Goal: Task Accomplishment & Management: Use online tool/utility

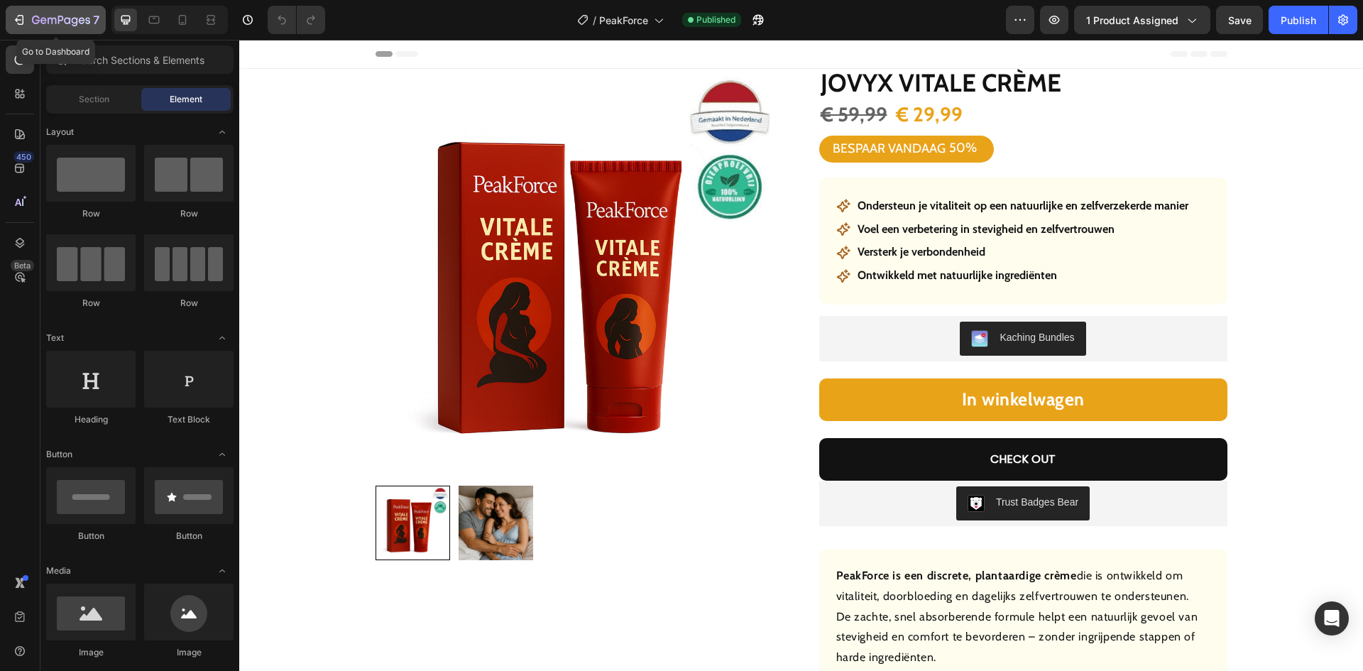
click at [21, 17] on icon "button" at bounding box center [19, 20] width 14 height 14
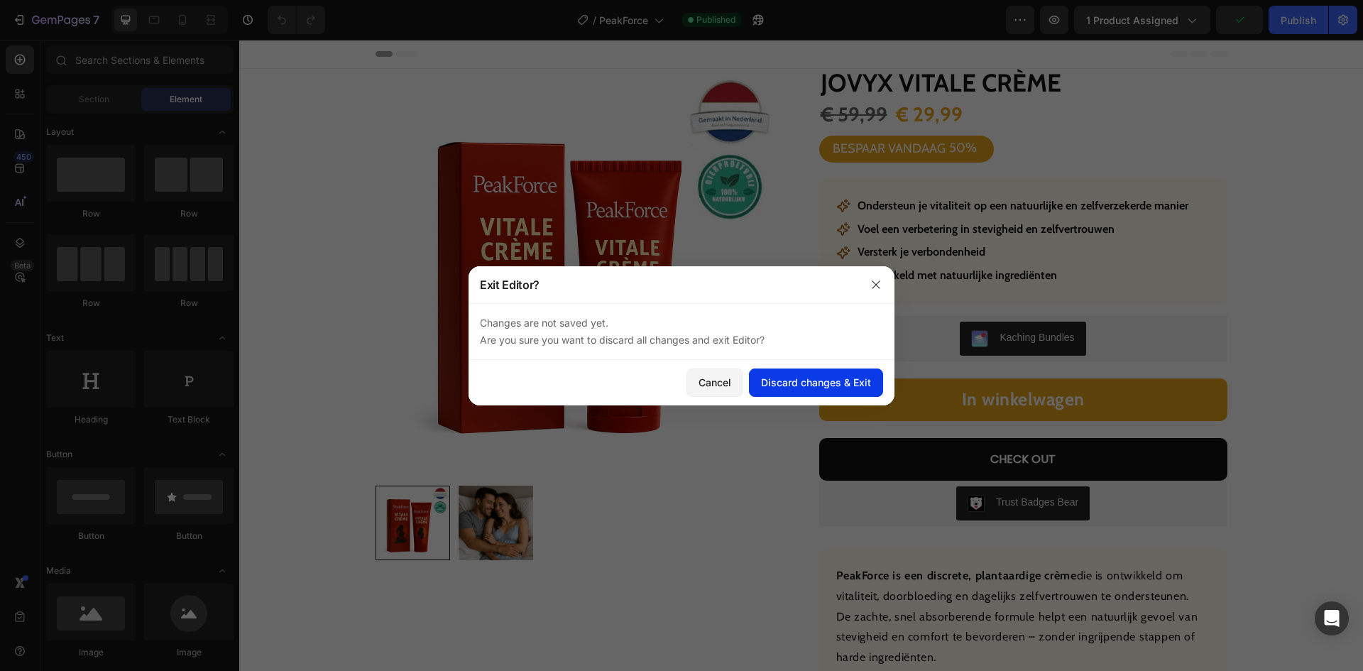
click at [784, 374] on button "Discard changes & Exit" at bounding box center [816, 382] width 134 height 28
click at [784, 377] on div "Discard changes & Exit" at bounding box center [816, 382] width 110 height 15
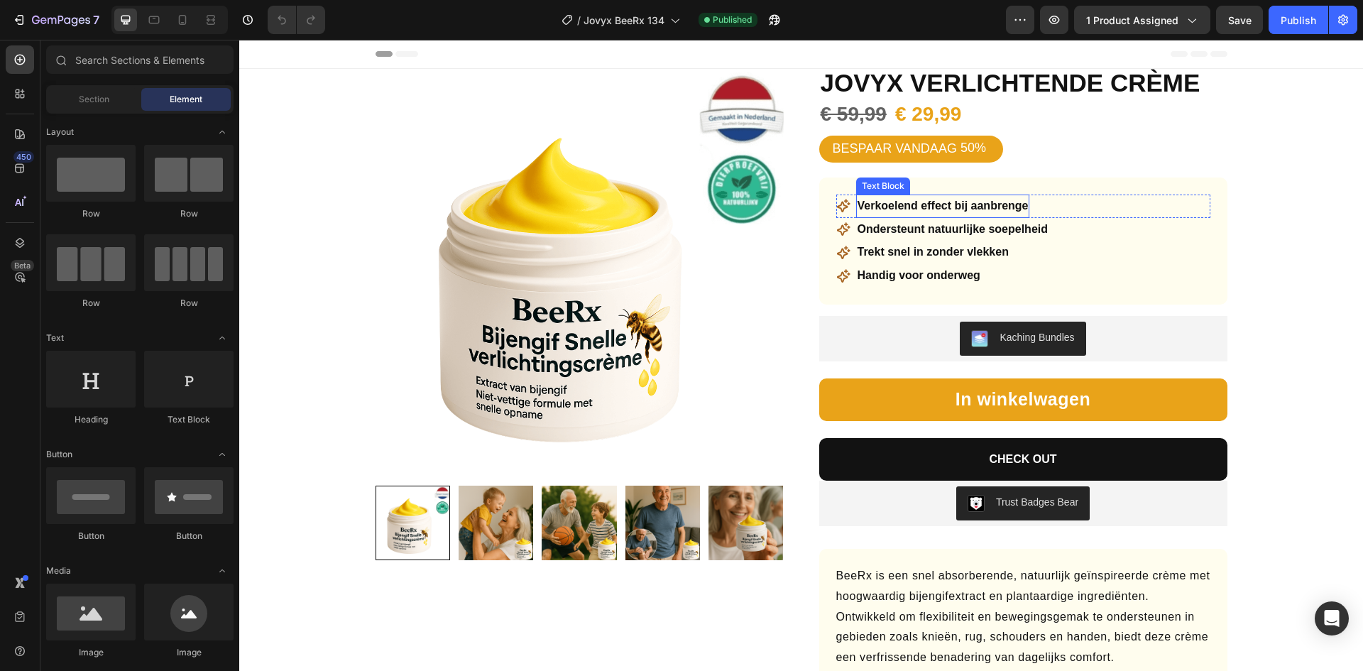
click at [892, 202] on p "Verkoelend effect bij aanbrenge" at bounding box center [943, 206] width 171 height 21
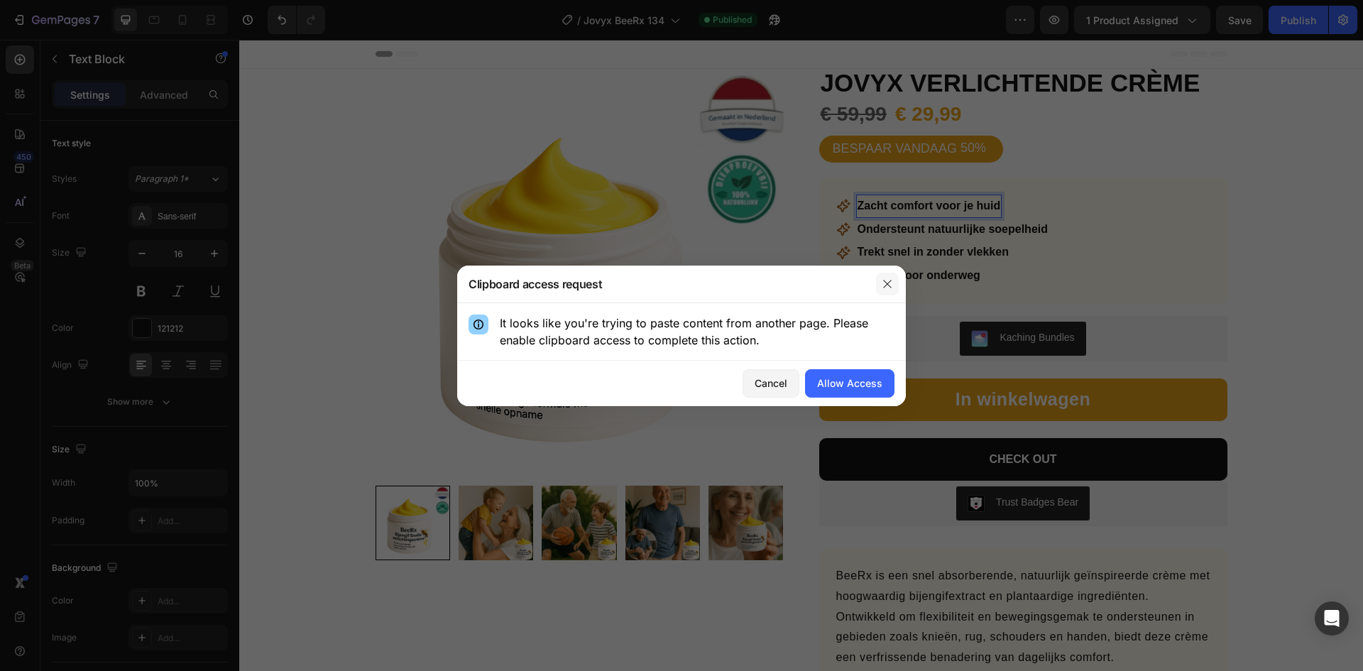
click at [887, 283] on icon "button" at bounding box center [887, 284] width 8 height 8
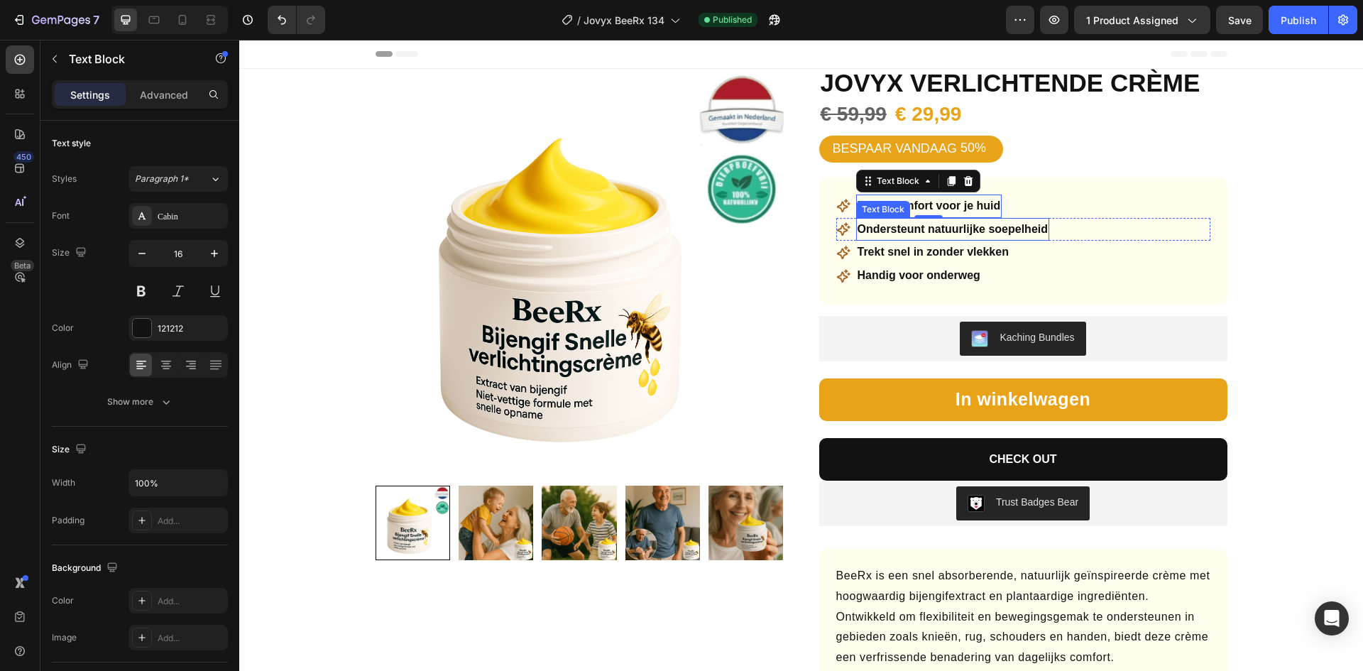
click at [943, 233] on p "Ondersteunt natuurlijke soepelheid" at bounding box center [953, 229] width 191 height 21
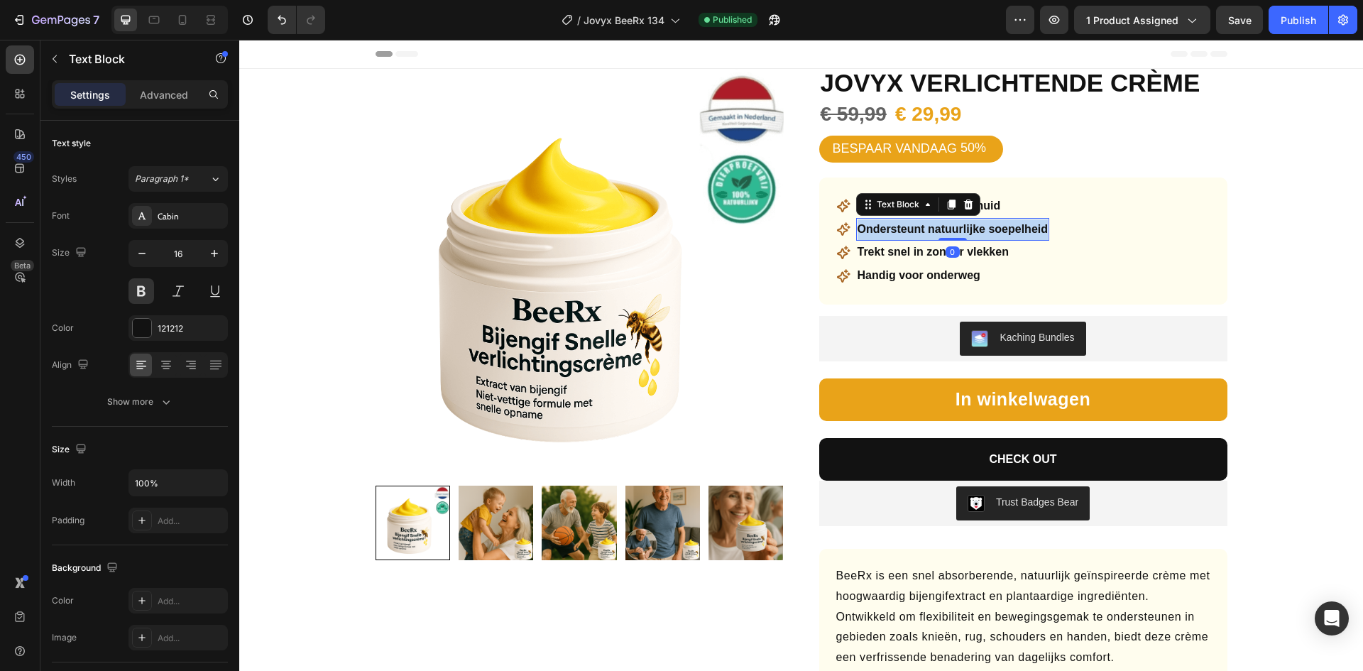
click at [943, 233] on p "Ondersteunt natuurlijke soepelheid" at bounding box center [953, 229] width 191 height 21
click at [935, 258] on strong "Trekt snel in zonder vlekken" at bounding box center [933, 252] width 151 height 12
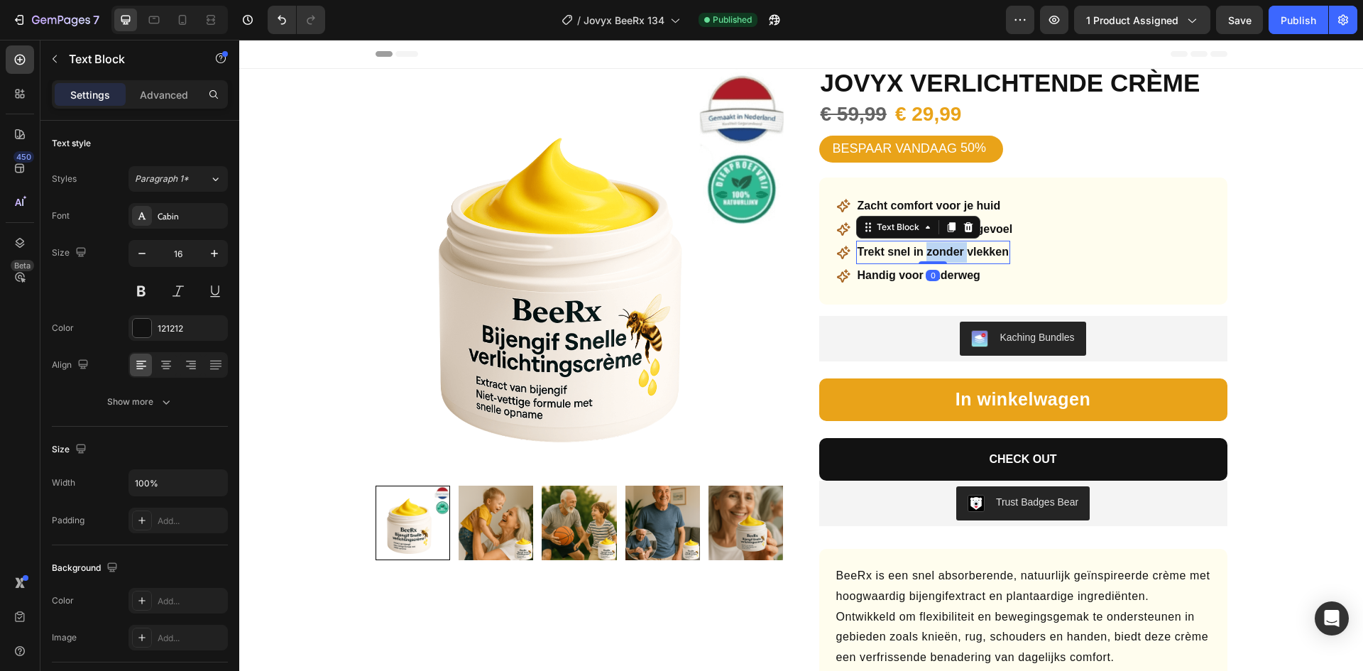
click at [935, 258] on strong "Trekt snel in zonder vlekken" at bounding box center [933, 252] width 151 height 12
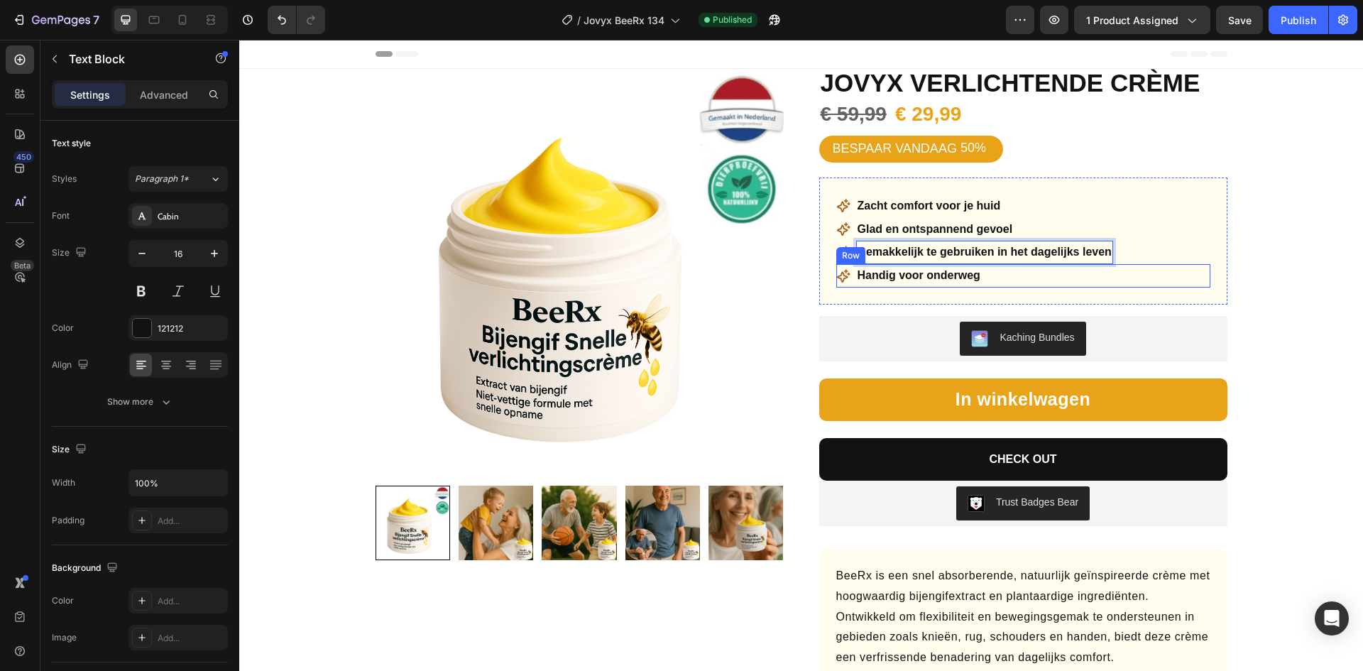
click at [1051, 278] on div "Icon Handig voor onderweg Text Block Row" at bounding box center [1023, 275] width 374 height 23
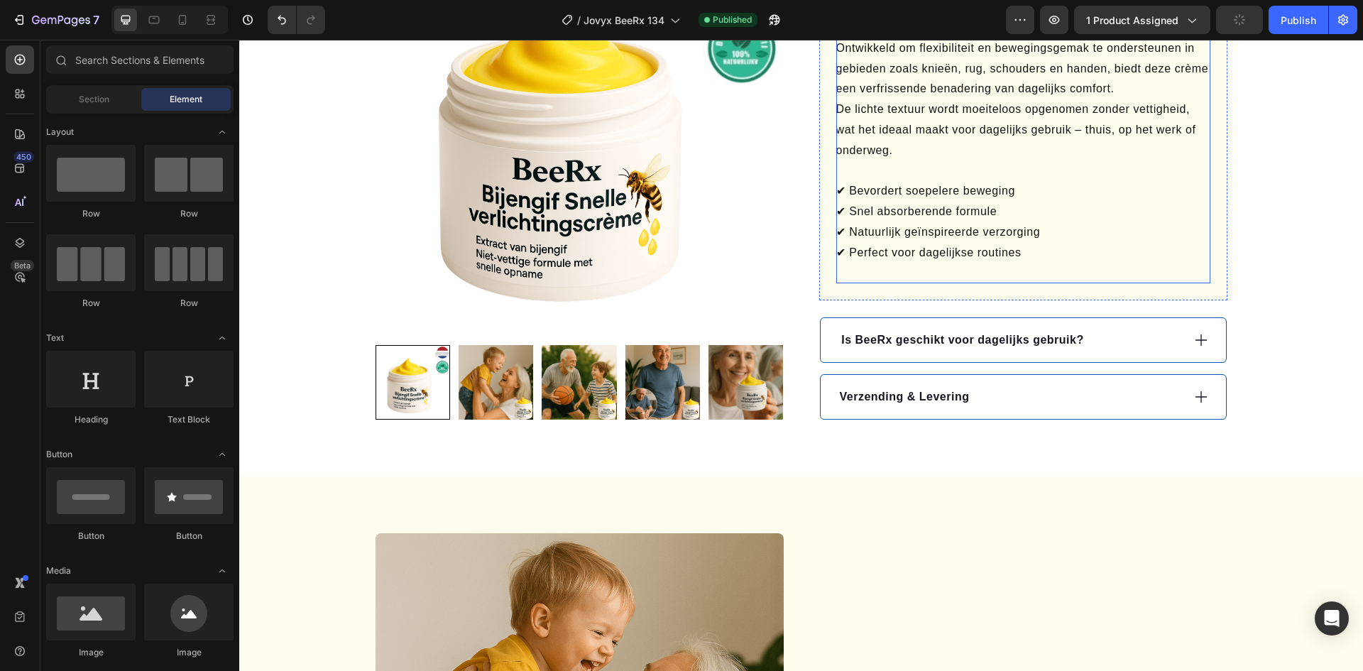
scroll to position [639, 0]
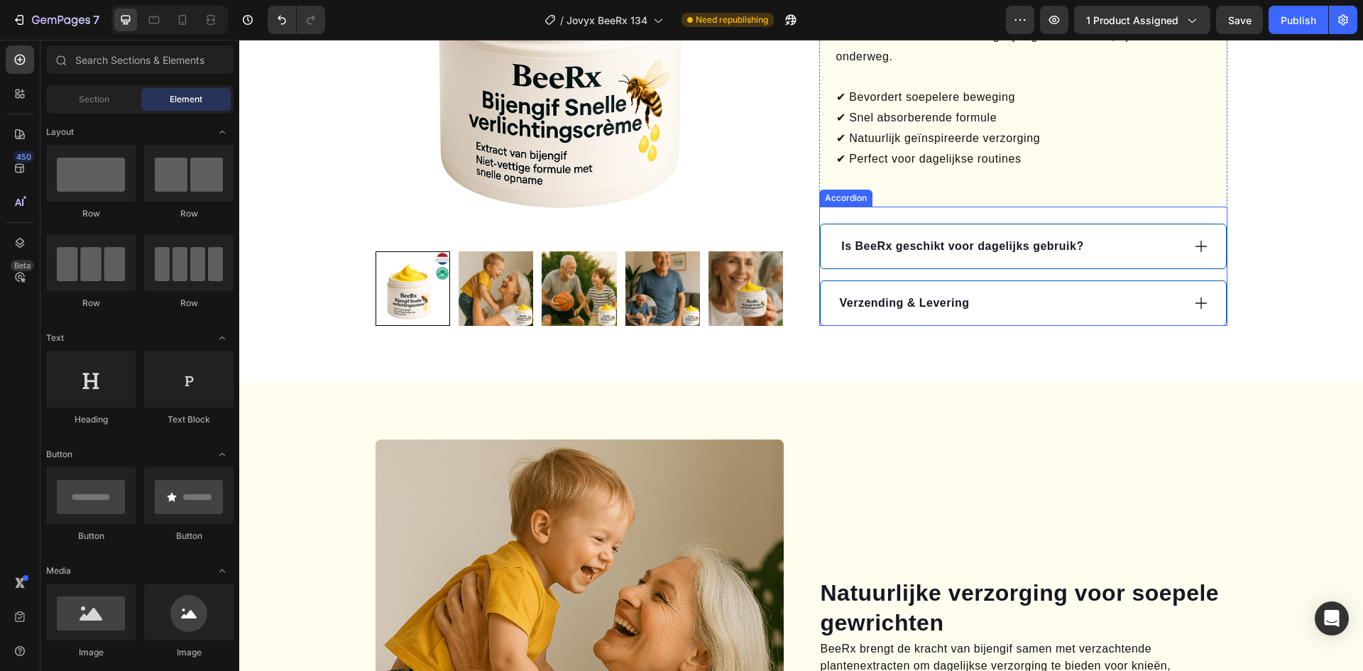
click at [1020, 255] on p "Is BeeRx geschikt voor dagelijks gebruik?" at bounding box center [962, 246] width 244 height 17
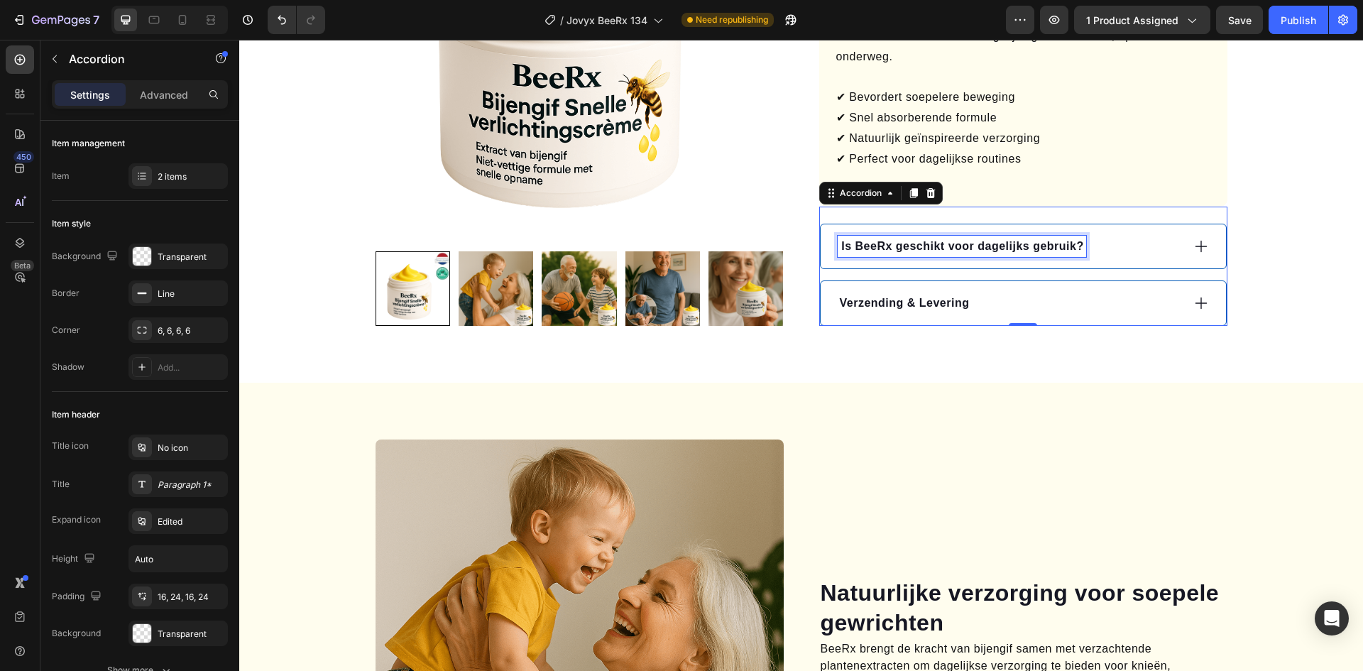
click at [1020, 255] on p "Is BeeRx geschikt voor dagelijks gebruik?" at bounding box center [962, 246] width 244 height 17
click at [1085, 253] on div "Kan ik BeeRx elke dag gebruiken?" at bounding box center [1010, 246] width 344 height 21
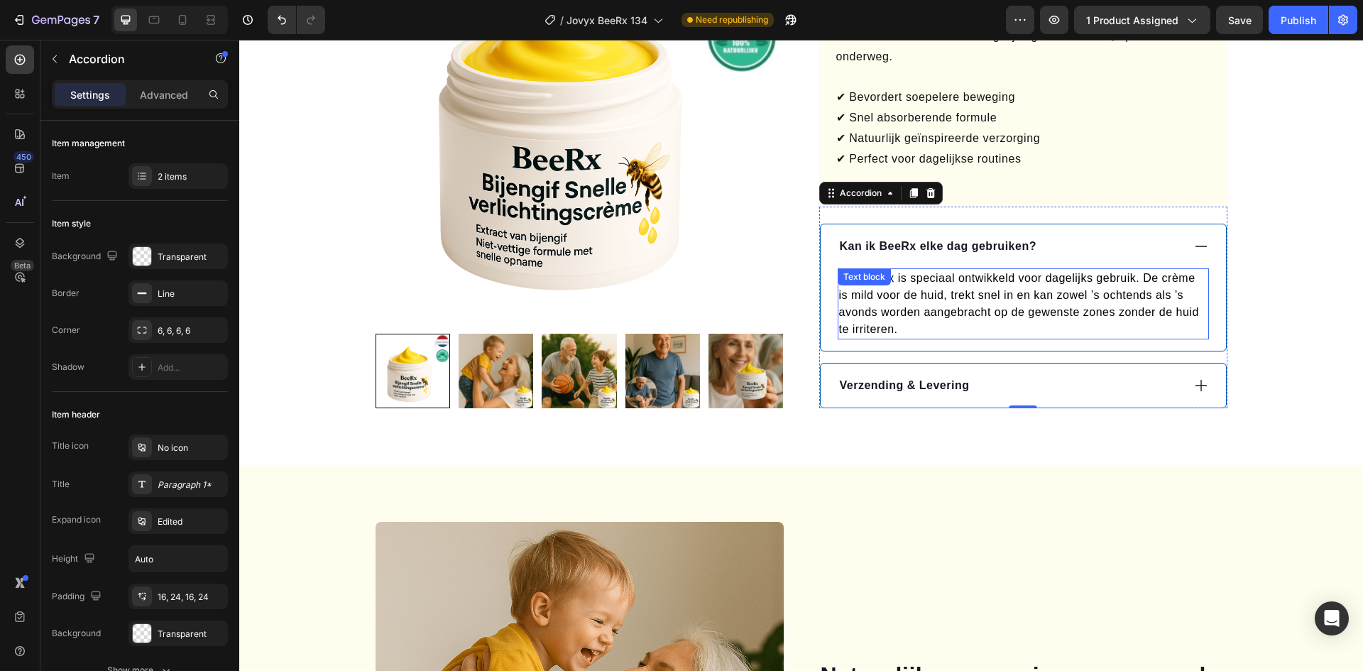
click at [1005, 300] on p "Ja, BeeRx is speciaal ontwikkeld voor dagelijks gebruik. De crème is mild voor …" at bounding box center [1023, 304] width 368 height 68
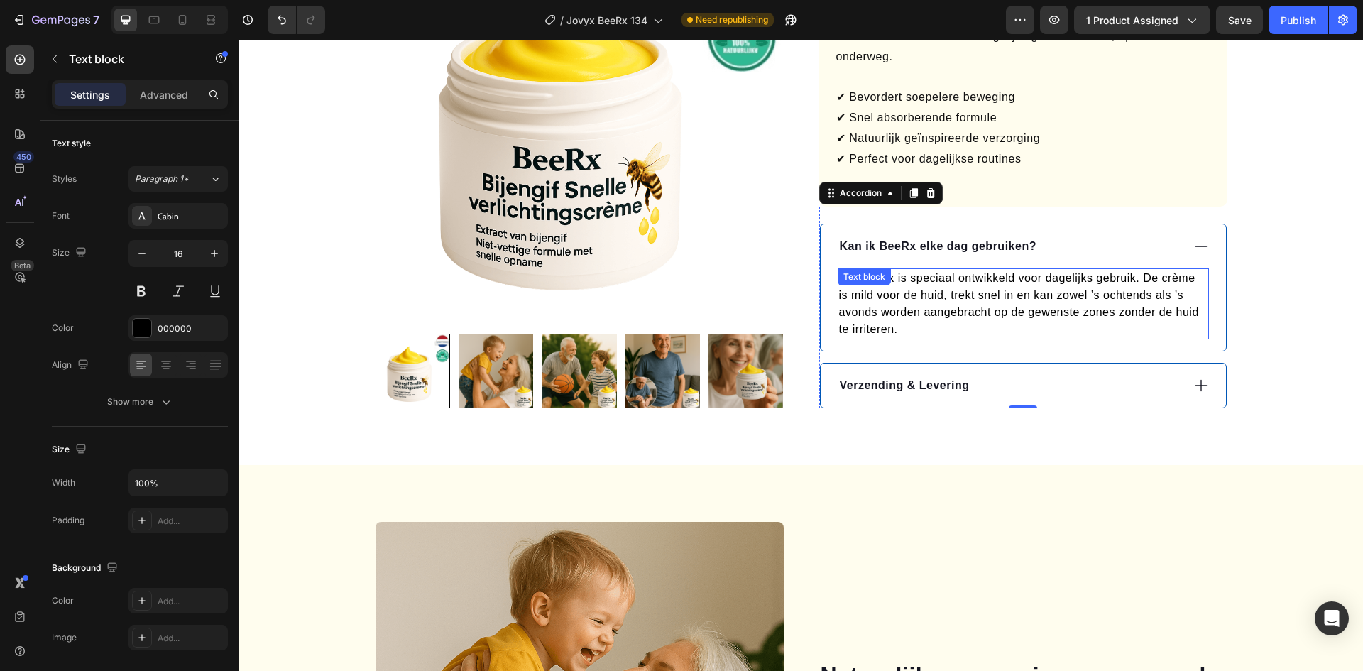
click at [1005, 300] on p "Ja, BeeRx is speciaal ontwikkeld voor dagelijks gebruik. De crème is mild voor …" at bounding box center [1023, 304] width 368 height 68
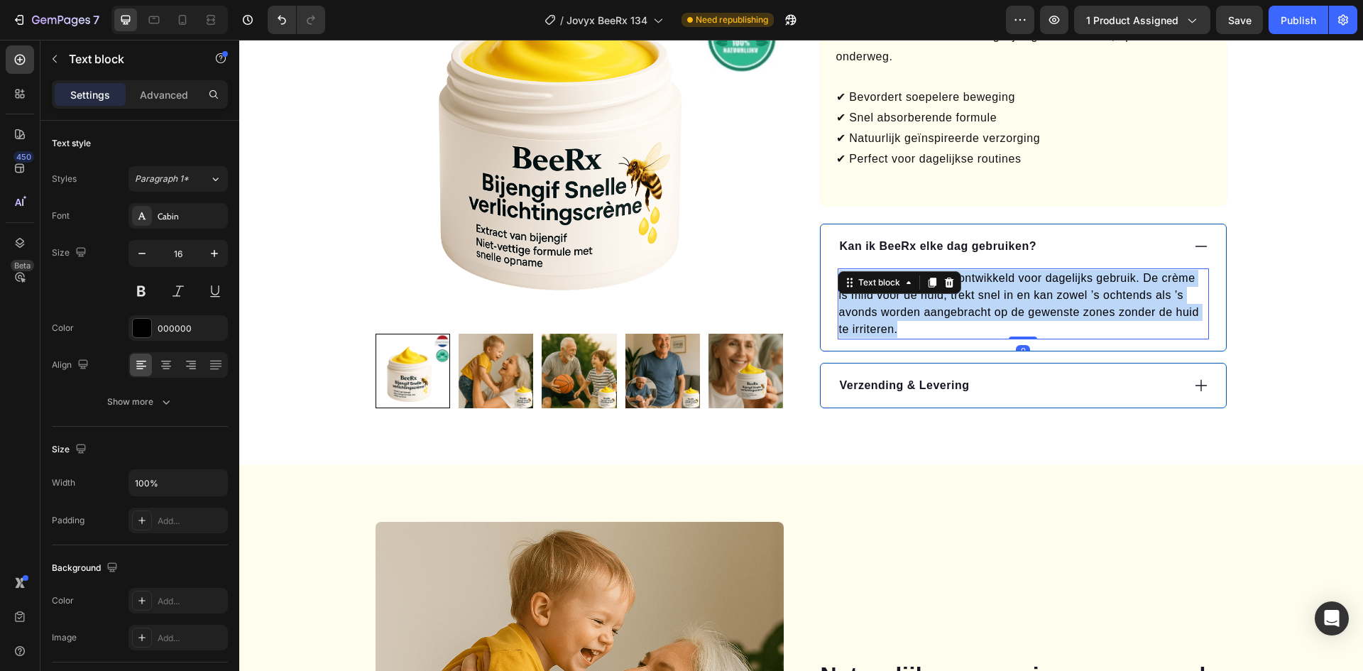
click at [1005, 300] on p "Ja, BeeRx is speciaal ontwikkeld voor dagelijks gebruik. De crème is mild voor …" at bounding box center [1023, 304] width 368 height 68
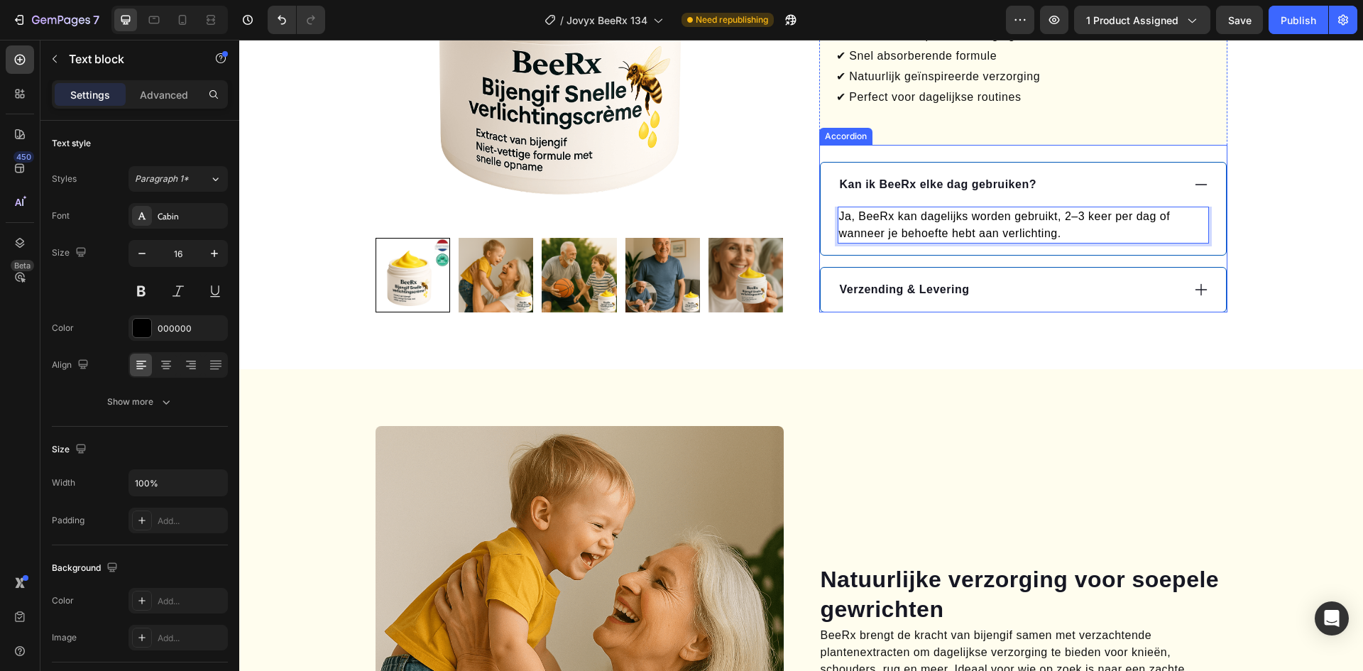
scroll to position [852, 0]
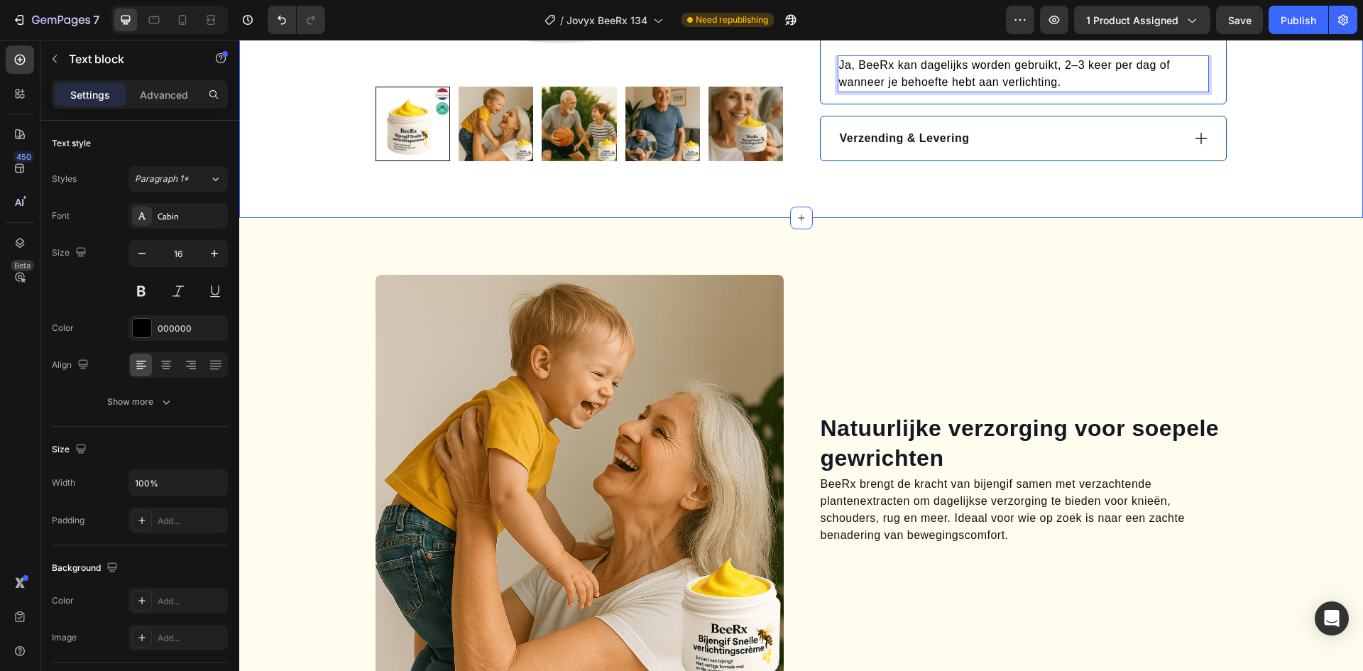
click at [997, 143] on div "Verzending & Levering" at bounding box center [1010, 138] width 344 height 21
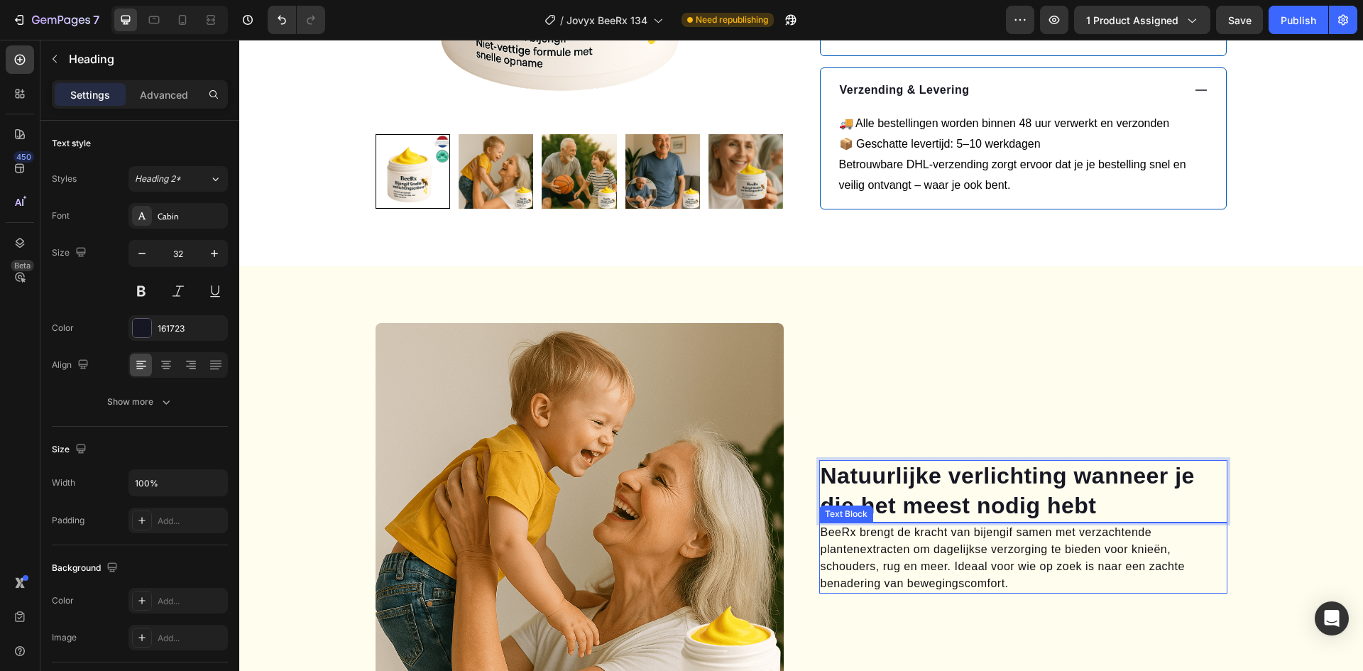
click at [969, 569] on p "BeeRx brengt de kracht van bijengif samen met verzachtende plantenextracten om …" at bounding box center [1023, 558] width 405 height 68
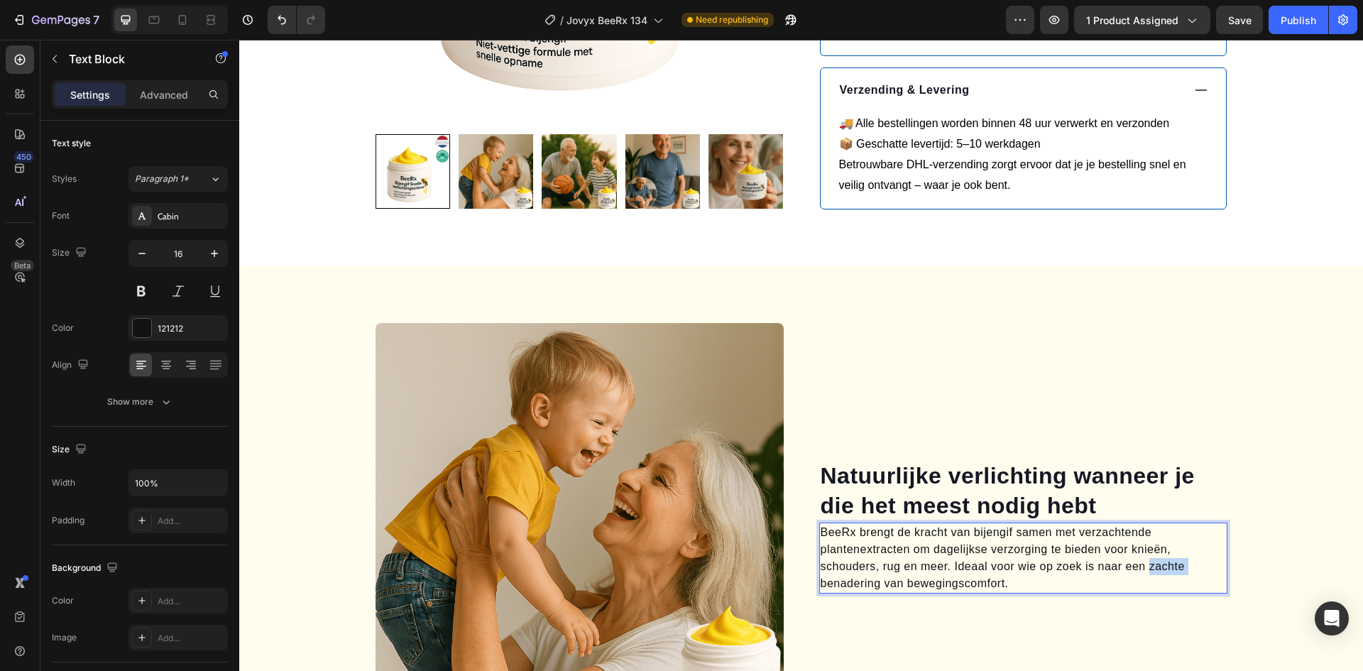
click at [969, 570] on p "BeeRx brengt de kracht van bijengif samen met verzachtende plantenextracten om …" at bounding box center [1023, 558] width 405 height 68
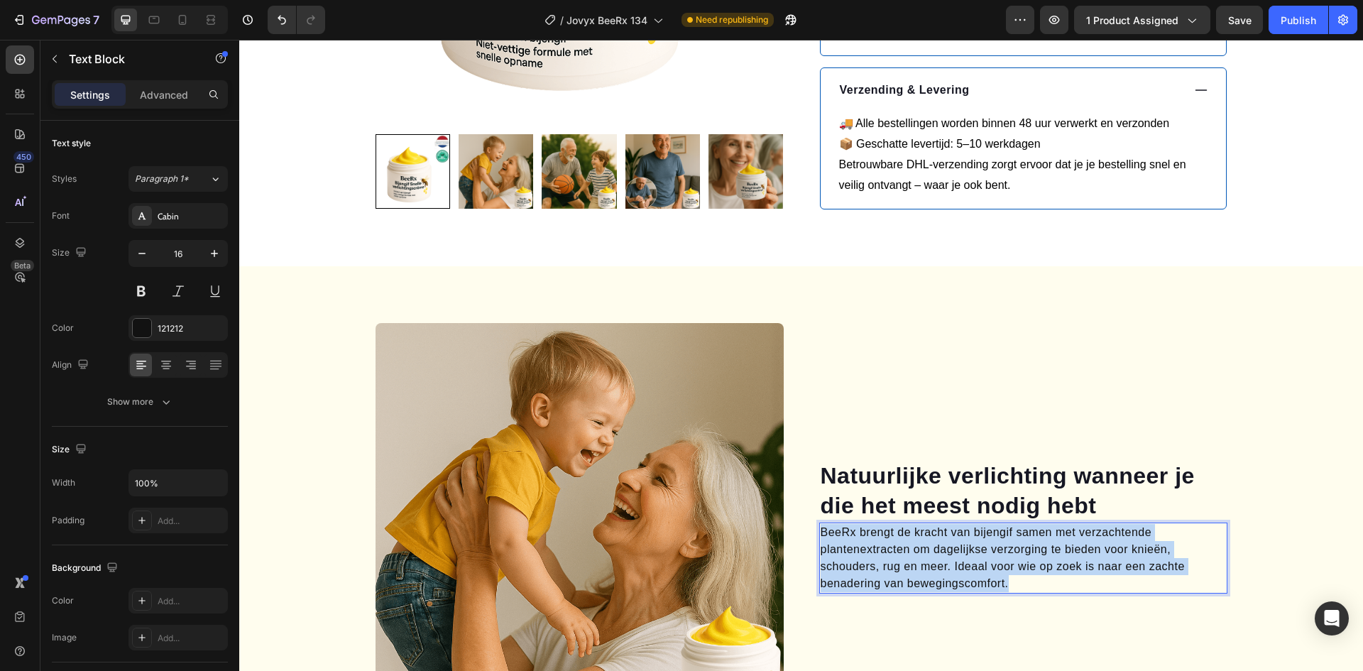
click at [969, 570] on p "BeeRx brengt de kracht van bijengif samen met verzachtende plantenextracten om …" at bounding box center [1023, 558] width 405 height 68
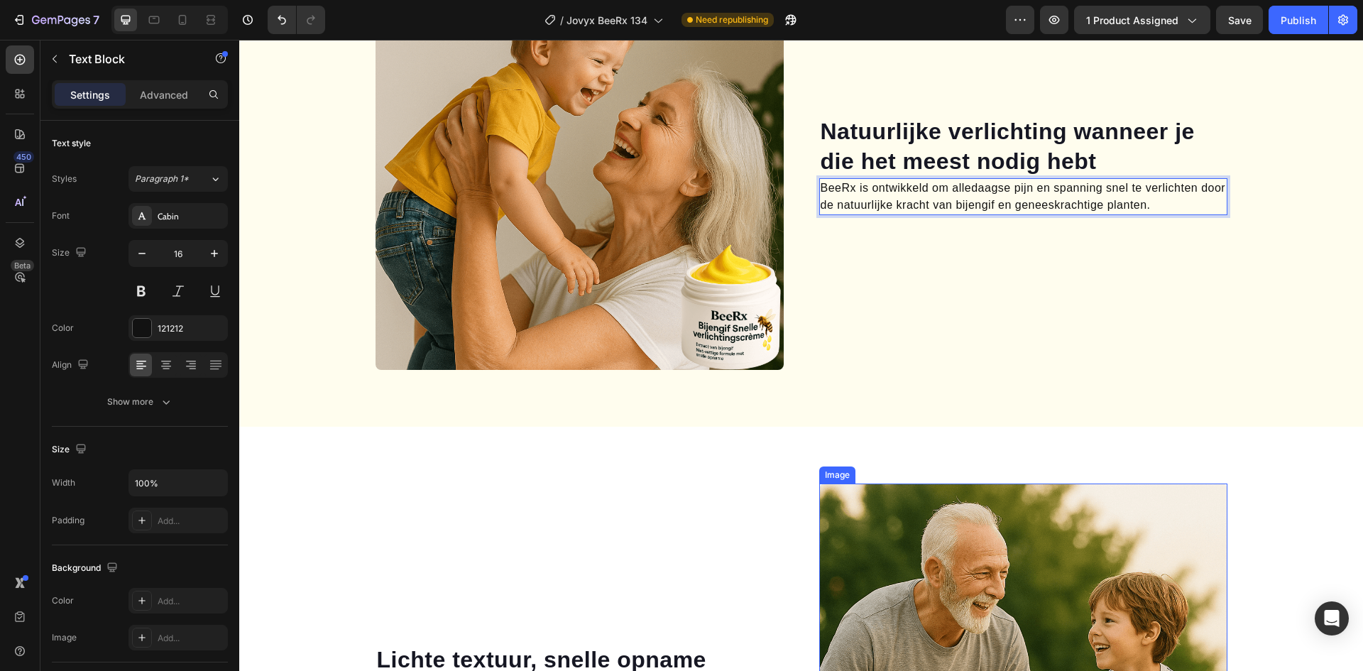
scroll to position [1428, 0]
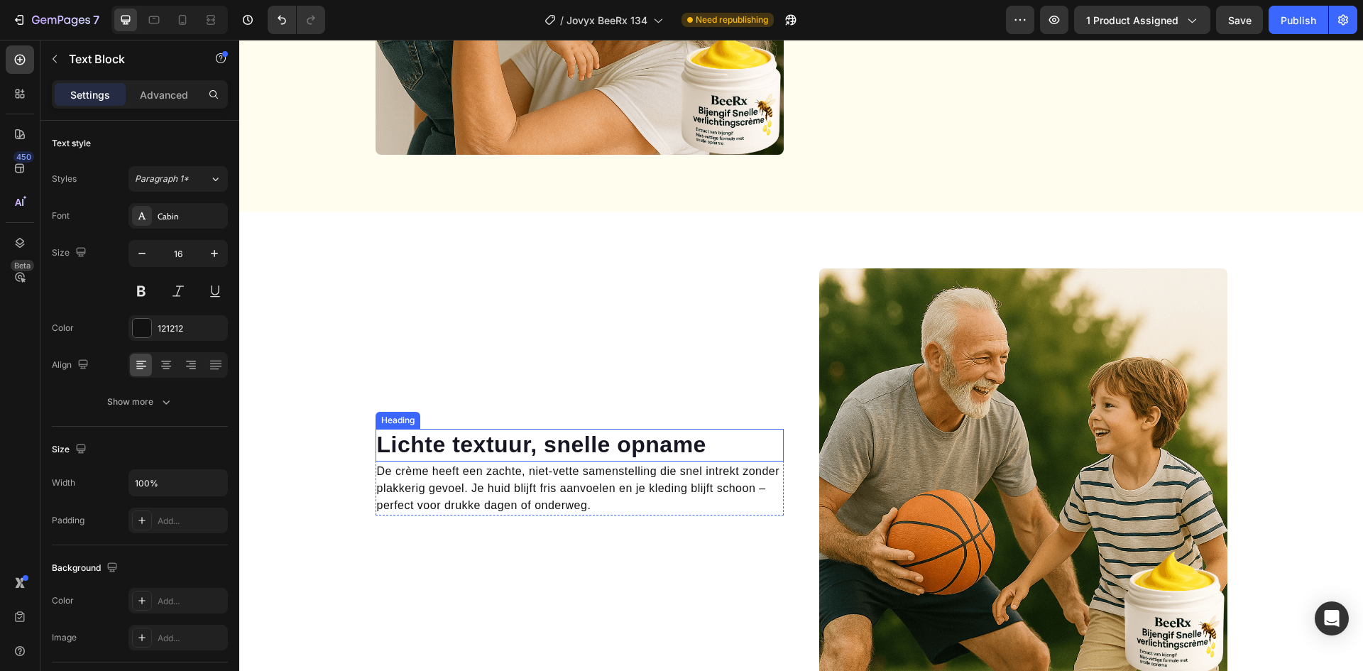
click at [584, 455] on h2 "Lichte textuur, snelle opname" at bounding box center [580, 445] width 408 height 33
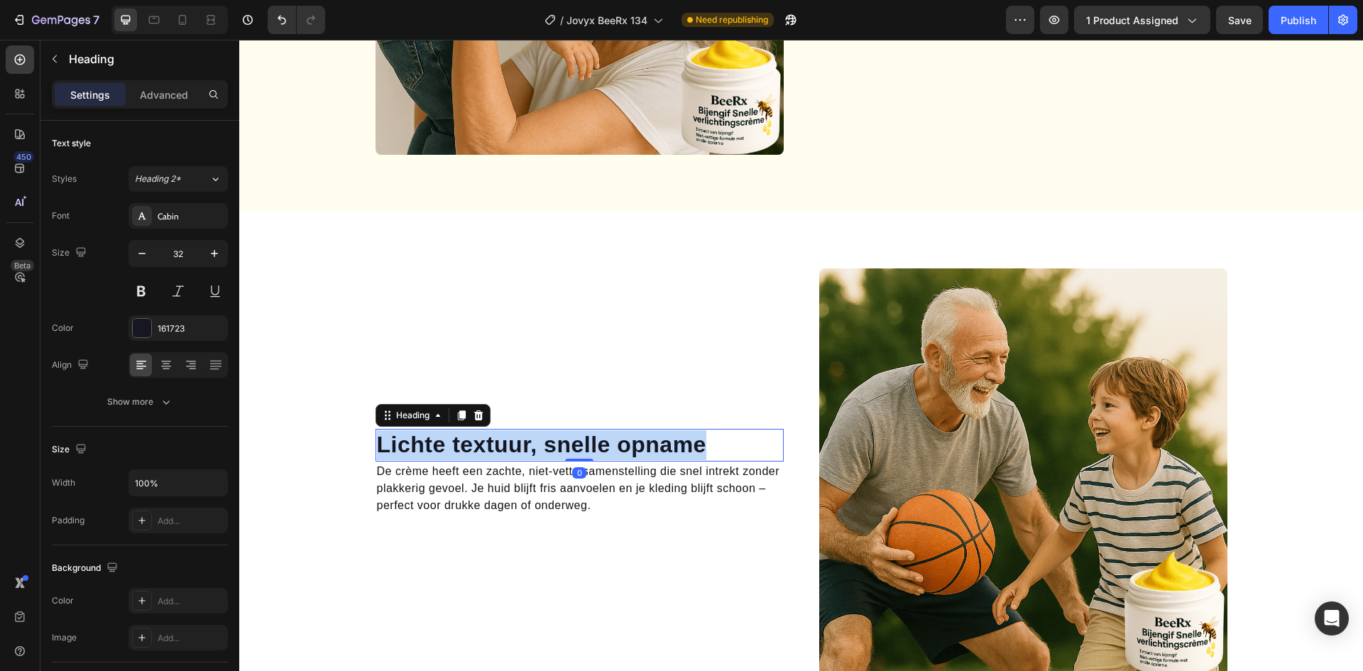
click at [584, 455] on p "Lichte textuur, snelle opname" at bounding box center [579, 445] width 405 height 30
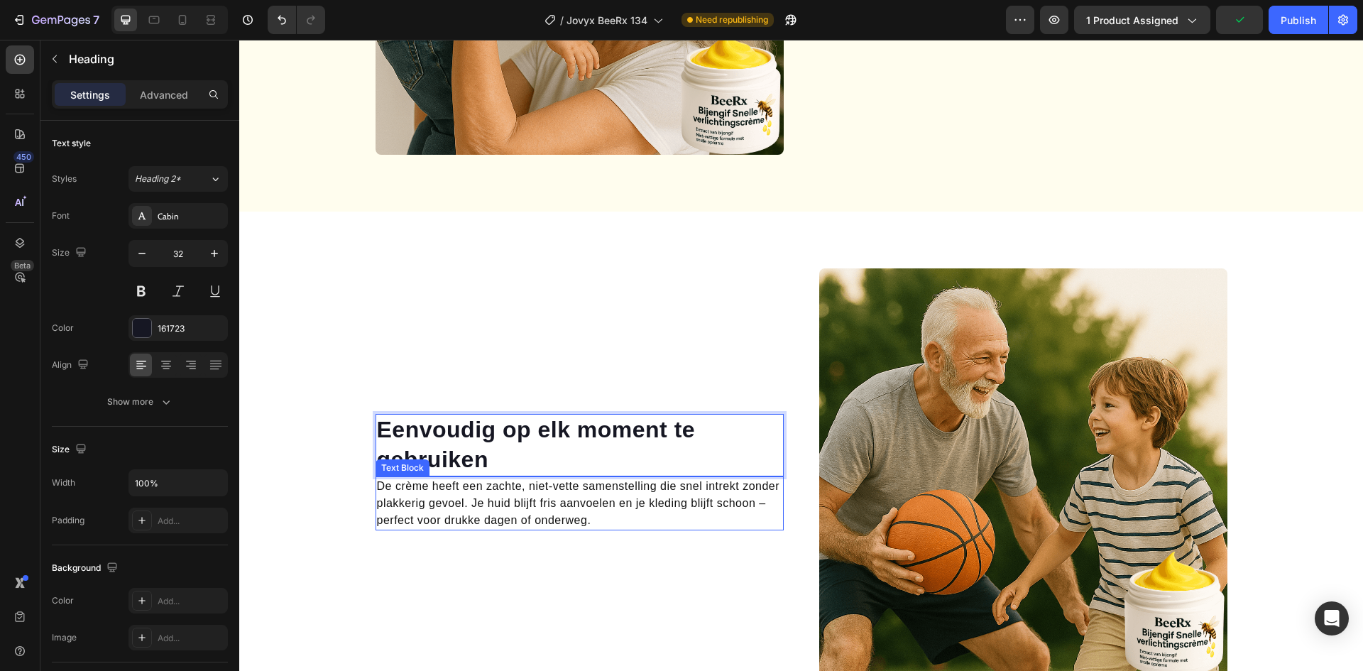
click at [588, 500] on p "De crème heeft een zachte, niet-vette samenstelling die snel intrekt zonder pla…" at bounding box center [579, 503] width 405 height 51
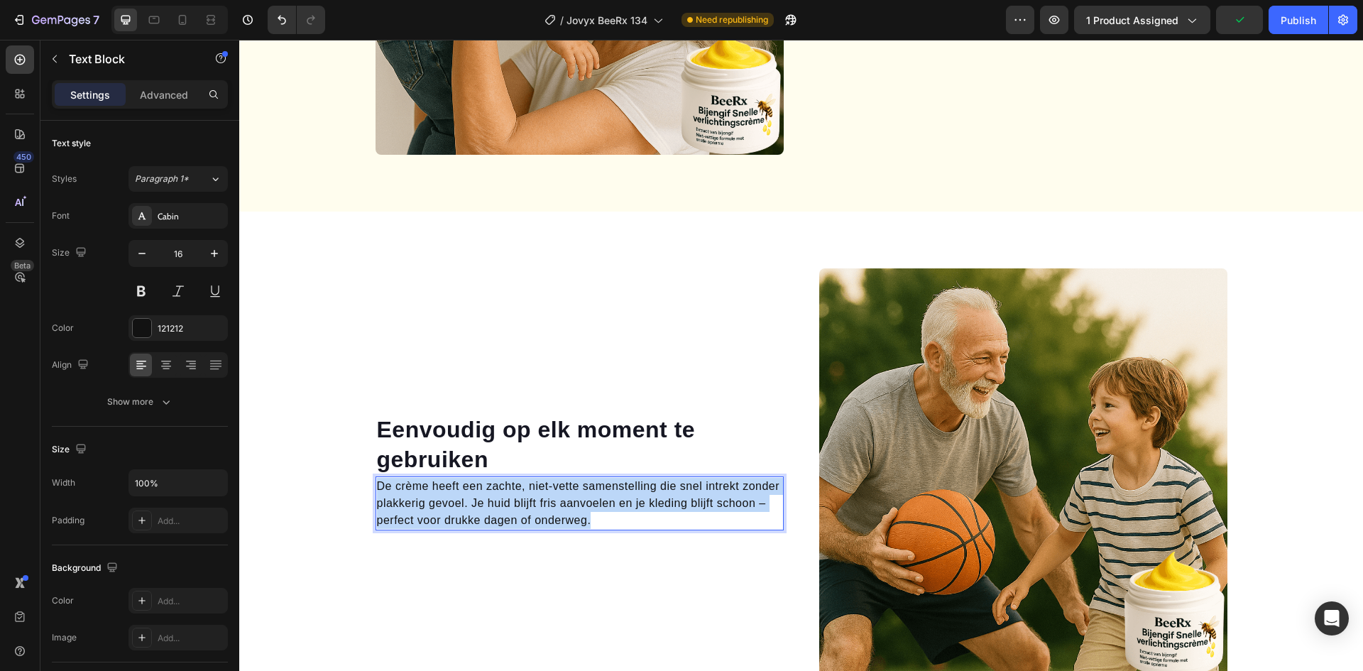
click at [586, 500] on p "De crème heeft een zachte, niet-vette samenstelling die snel intrekt zonder pla…" at bounding box center [579, 503] width 405 height 51
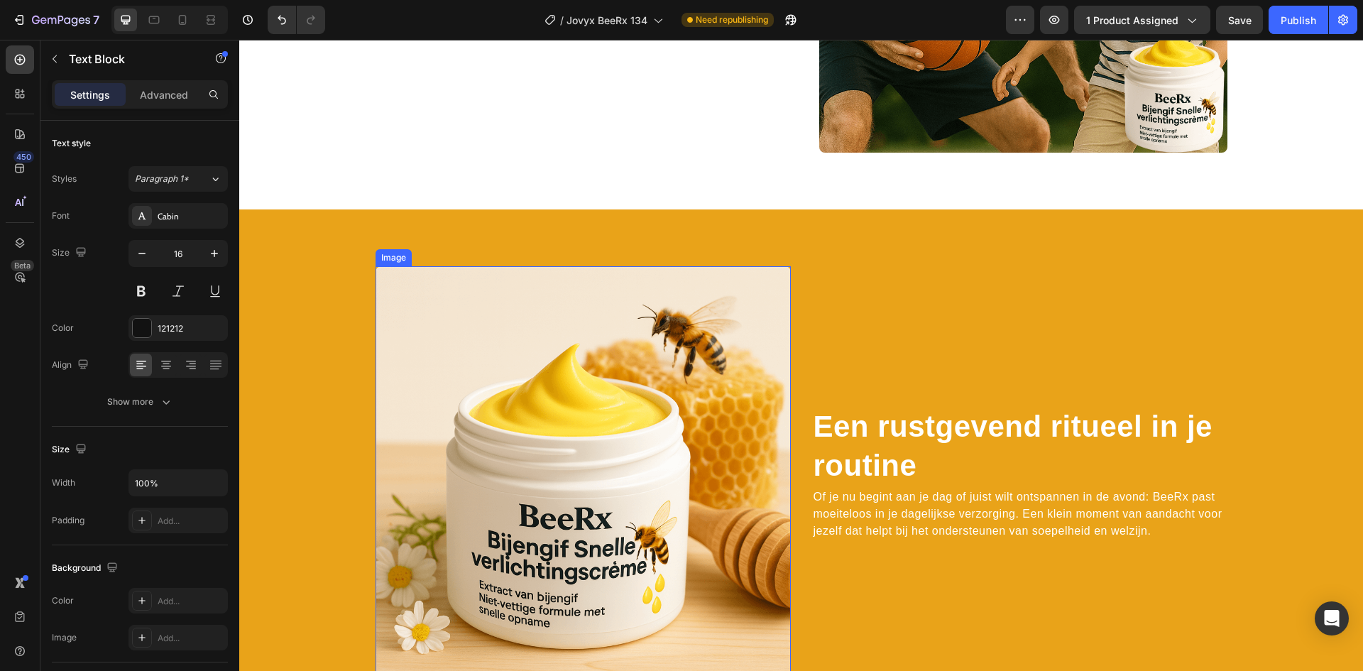
scroll to position [1996, 0]
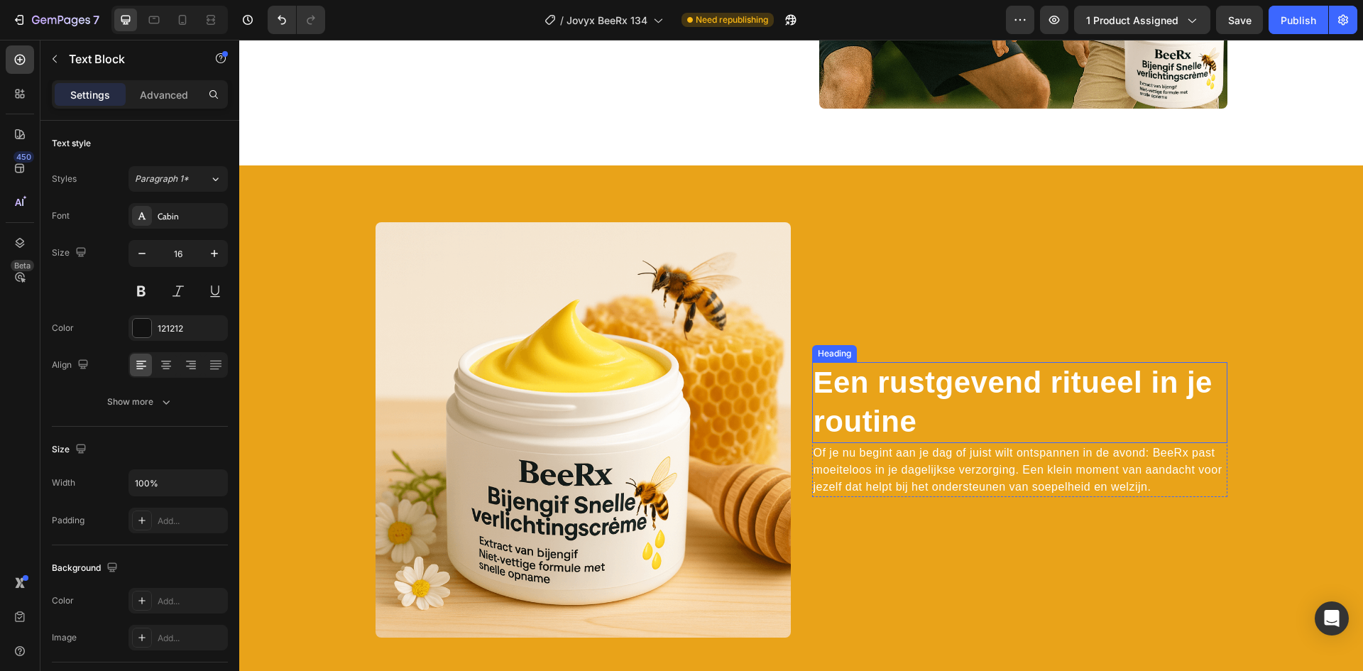
click at [933, 403] on h2 "Een rustgevend ritueel in je routine" at bounding box center [1019, 402] width 415 height 80
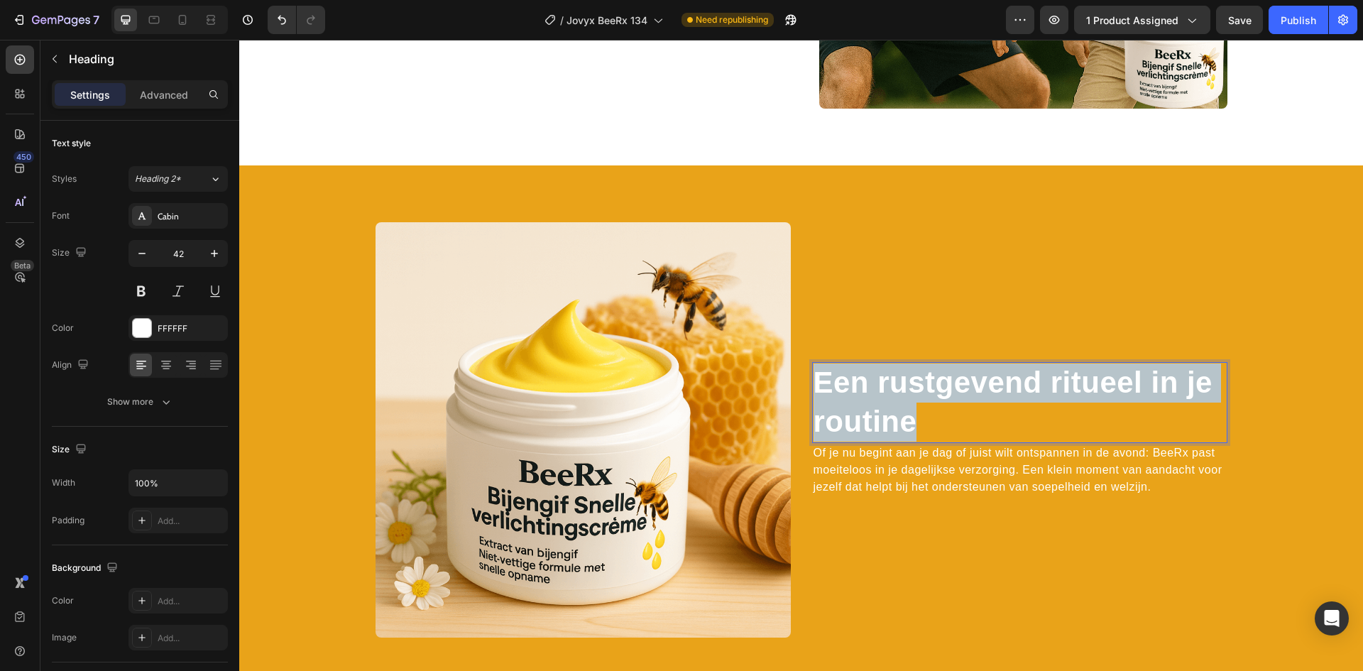
click at [932, 402] on p "Een rustgevend ritueel in je routine" at bounding box center [1020, 401] width 412 height 77
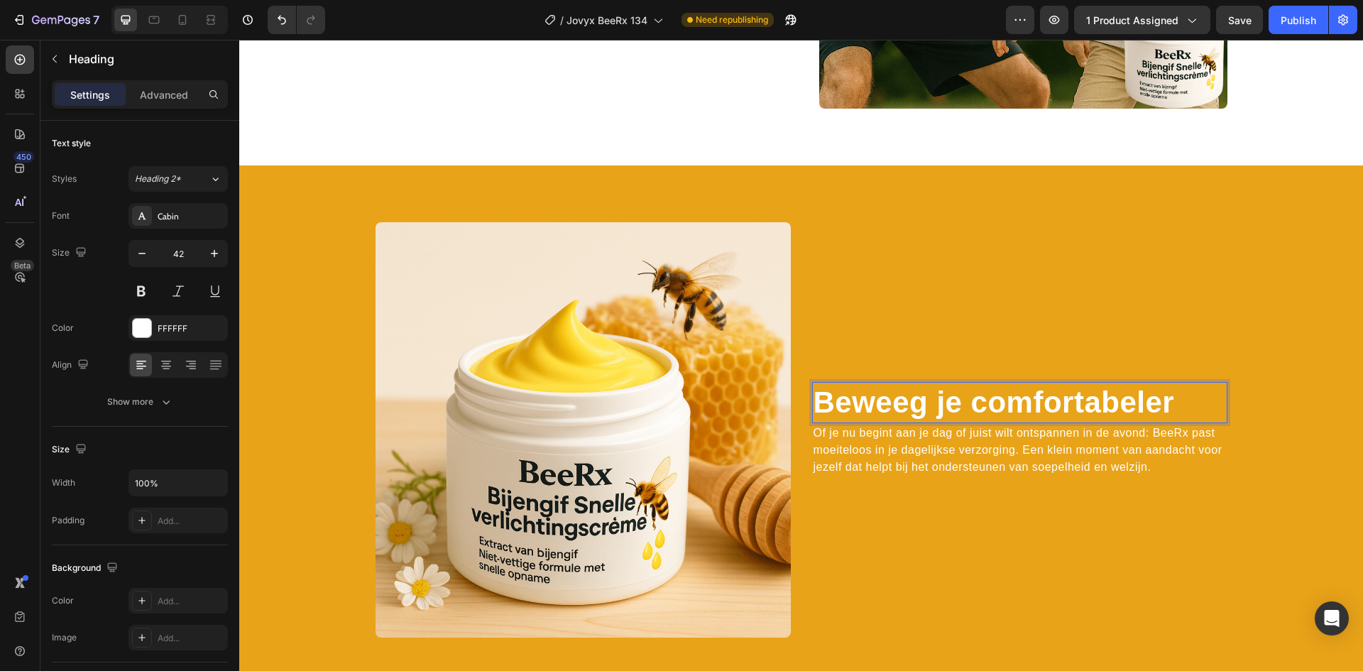
scroll to position [2016, 0]
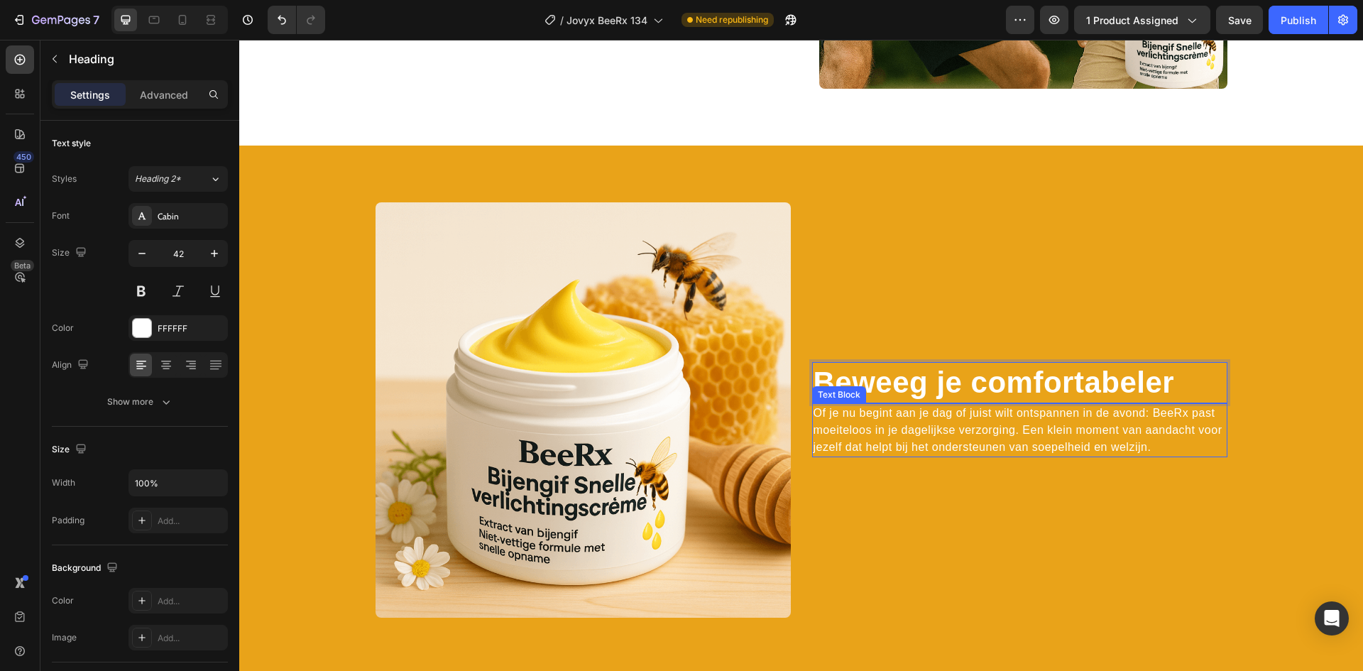
click at [973, 432] on p "Of je nu begint aan je dag of juist wilt ontspannen in de avond: BeeRx past moe…" at bounding box center [1020, 430] width 412 height 51
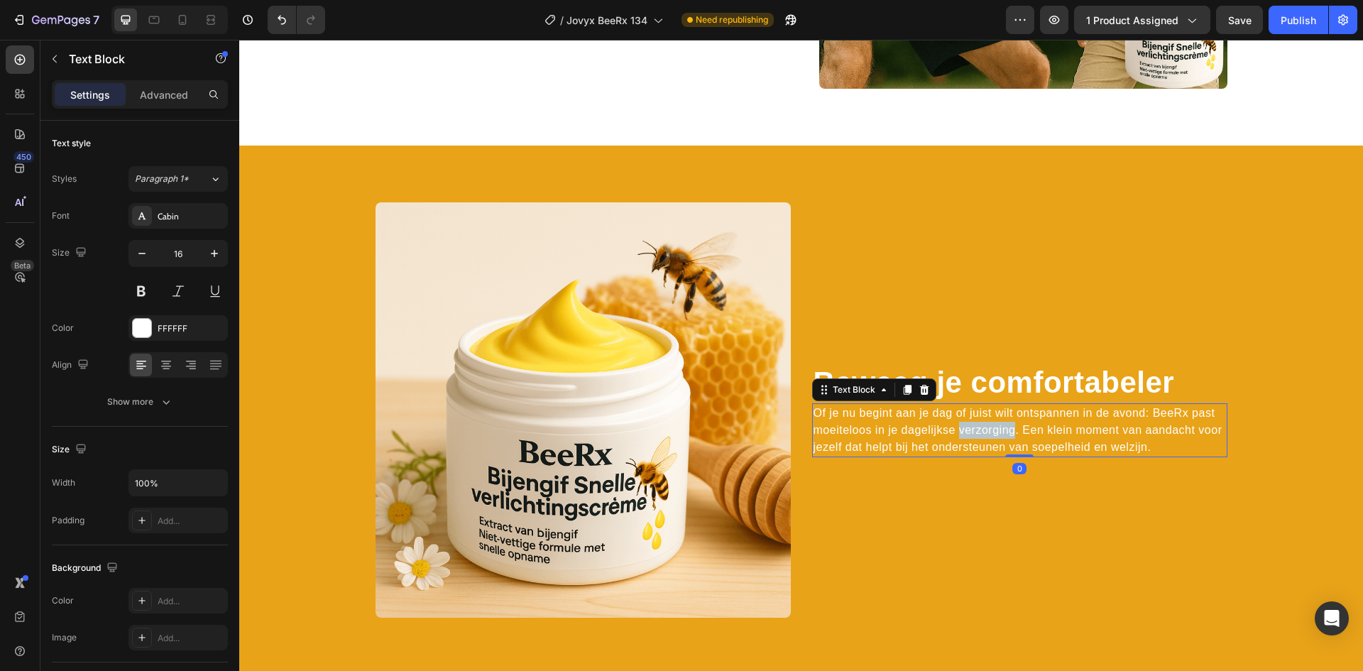
click at [973, 432] on p "Of je nu begint aan je dag of juist wilt ontspannen in de avond: BeeRx past moe…" at bounding box center [1020, 430] width 412 height 51
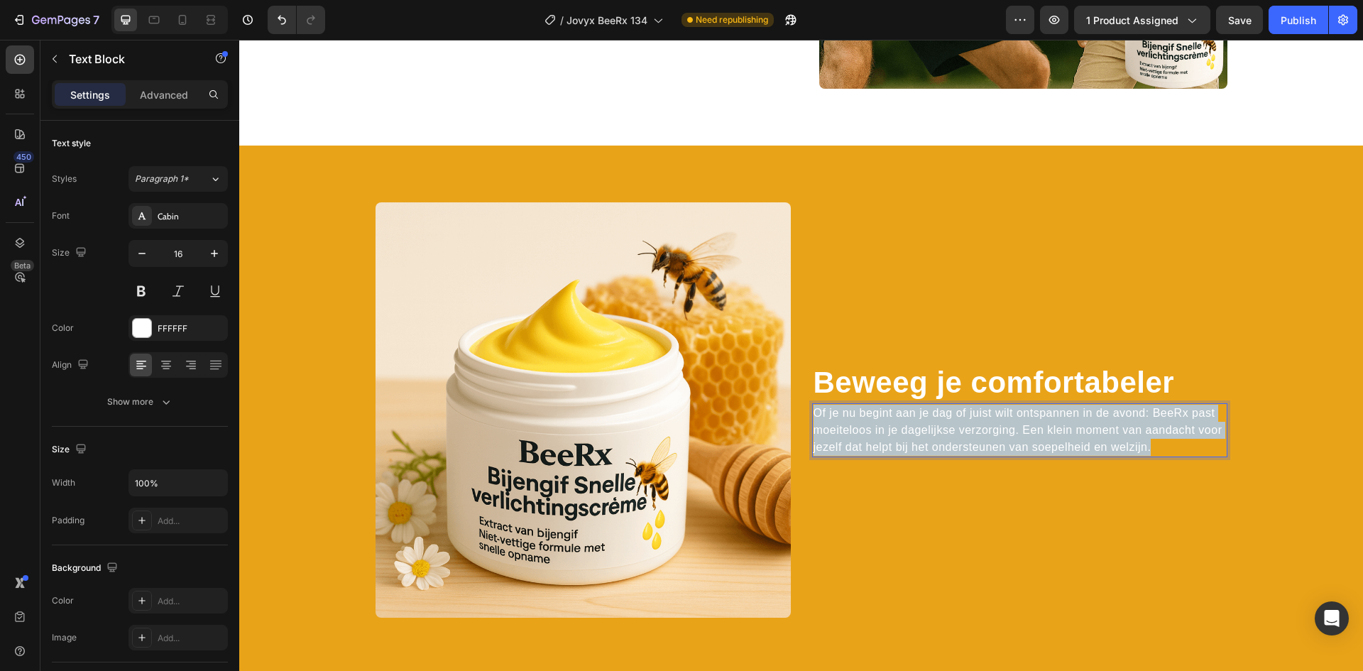
click at [973, 432] on p "Of je nu begint aan je dag of juist wilt ontspannen in de avond: BeeRx past moe…" at bounding box center [1020, 430] width 412 height 51
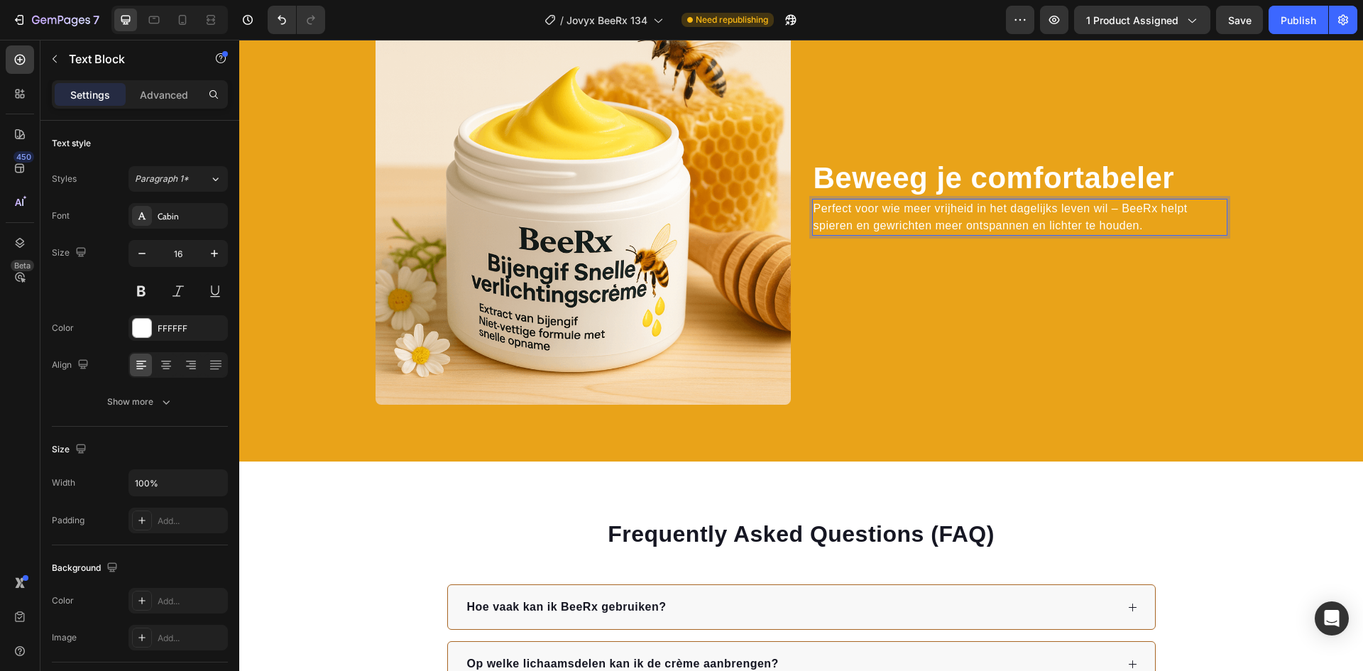
scroll to position [2309, 0]
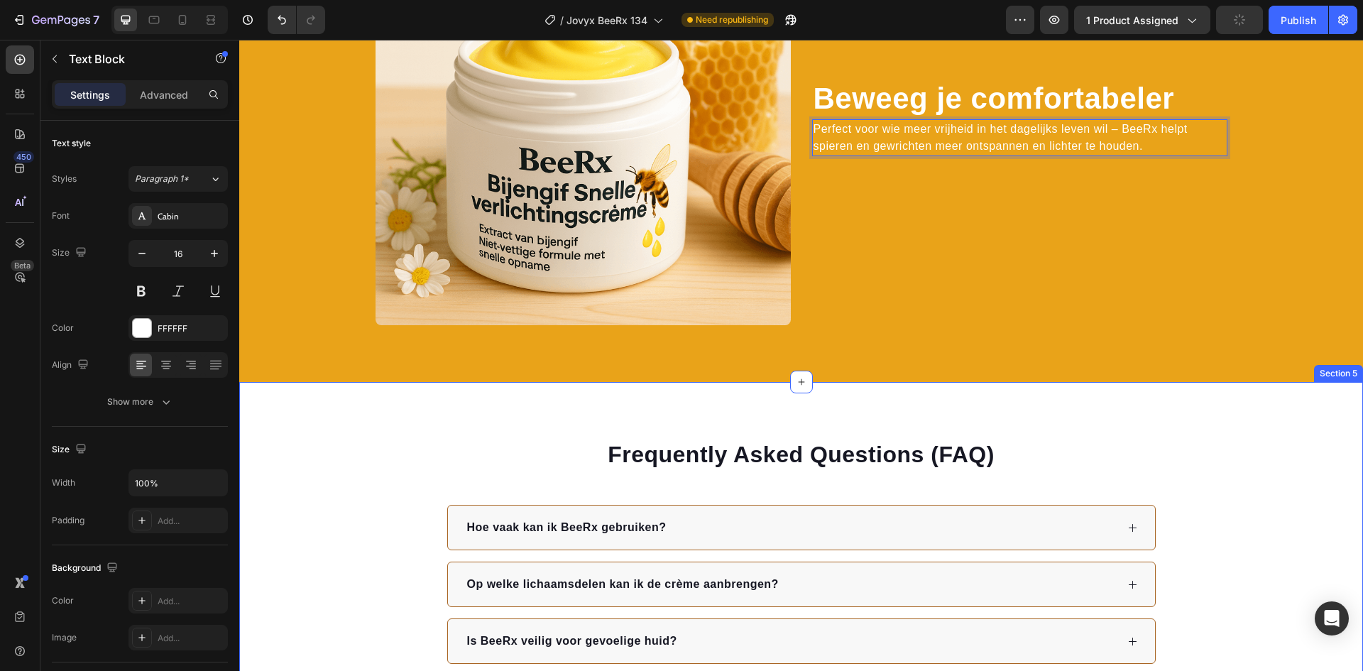
click at [1214, 427] on div "Frequently Asked Questions (FAQ) Heading Hoe vaak kan ik BeeRx gebruiken? Op we…" at bounding box center [801, 608] width 1124 height 453
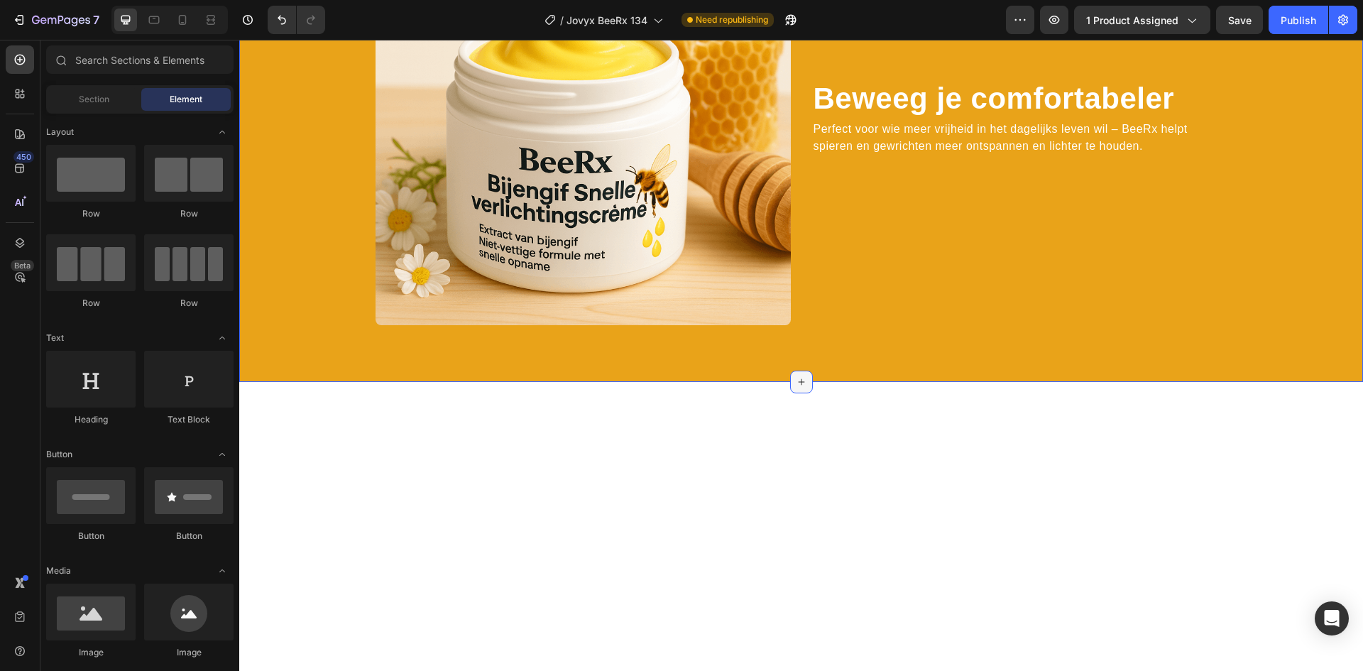
click at [804, 383] on div at bounding box center [801, 382] width 23 height 23
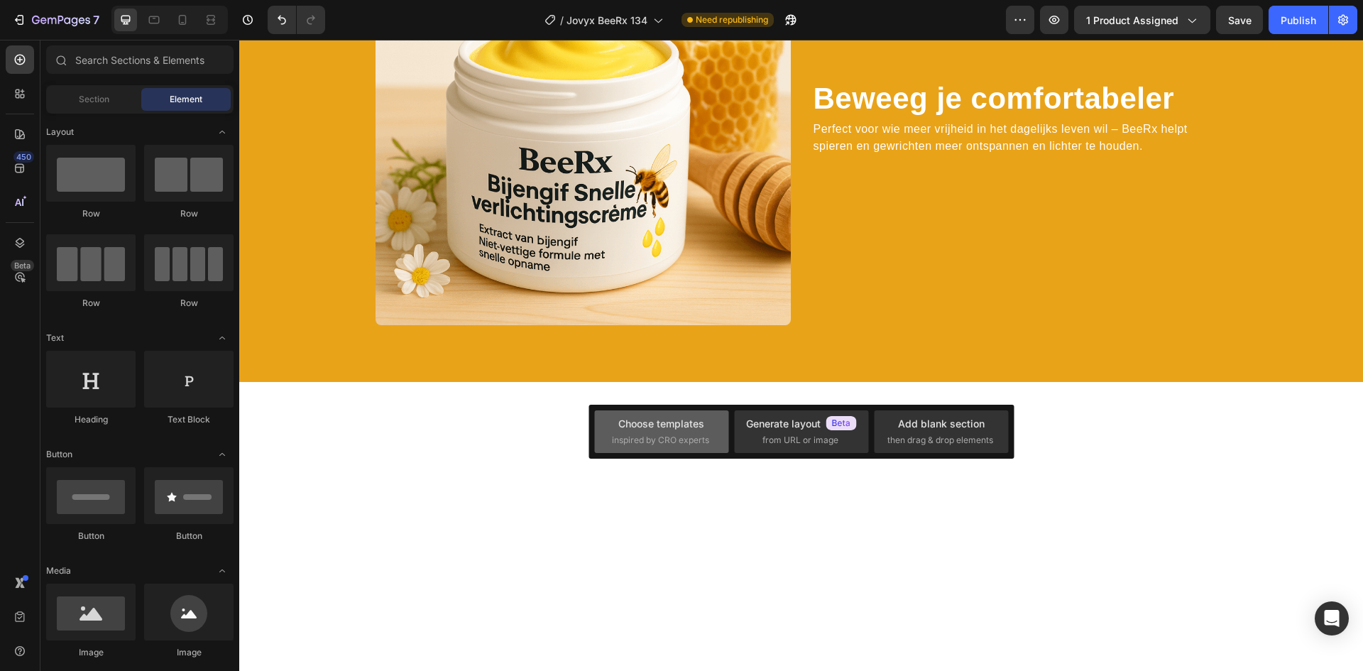
click at [665, 436] on span "inspired by CRO experts" at bounding box center [660, 440] width 97 height 13
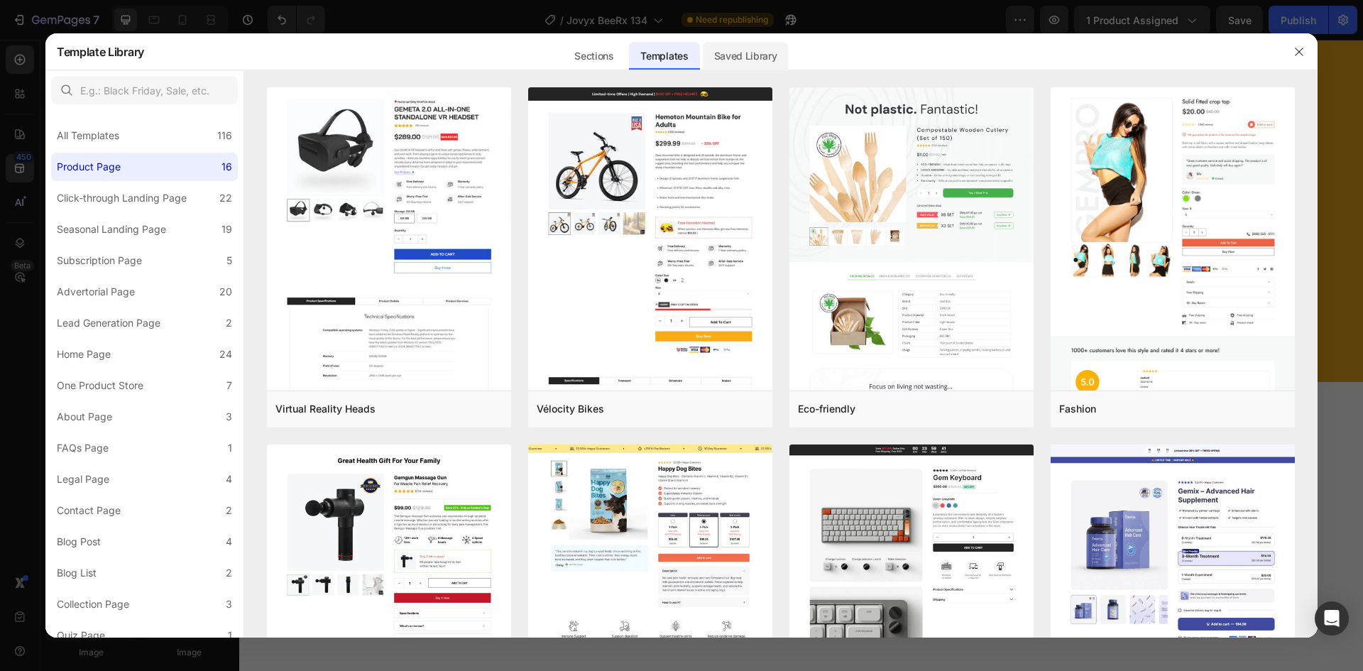
click at [762, 65] on div "Saved Library" at bounding box center [746, 56] width 86 height 28
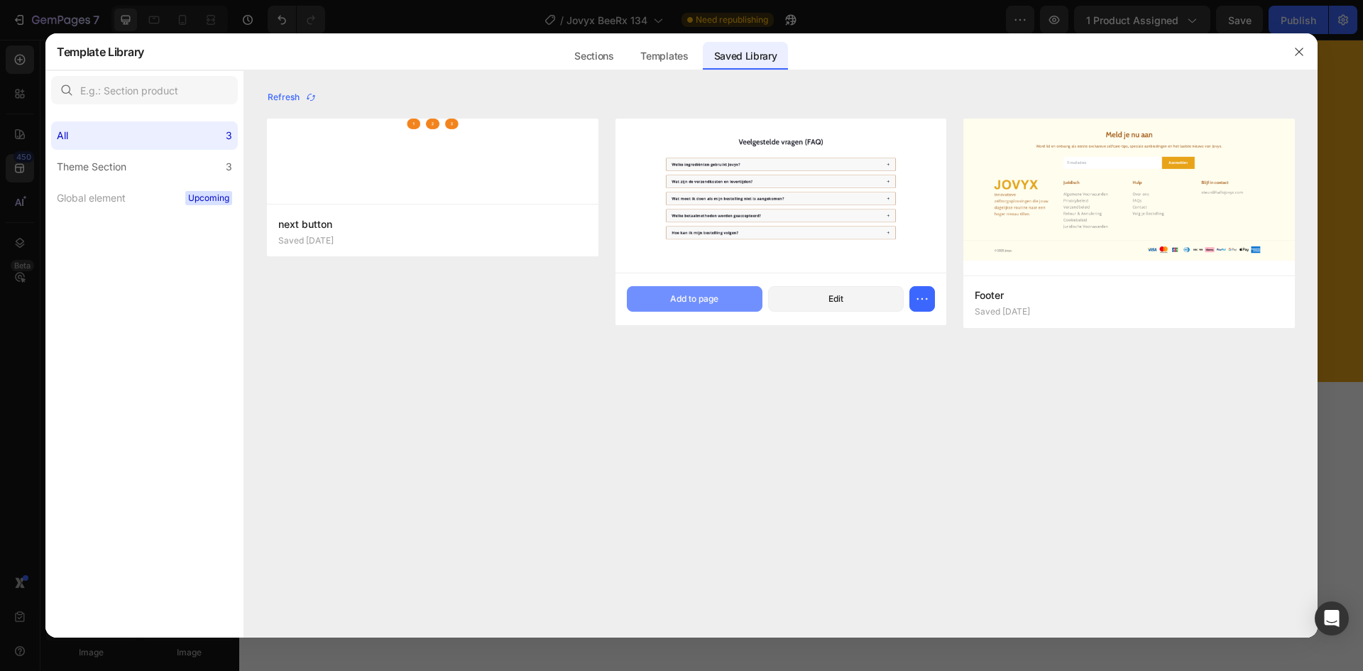
click at [666, 302] on button "Add to page" at bounding box center [695, 299] width 136 height 26
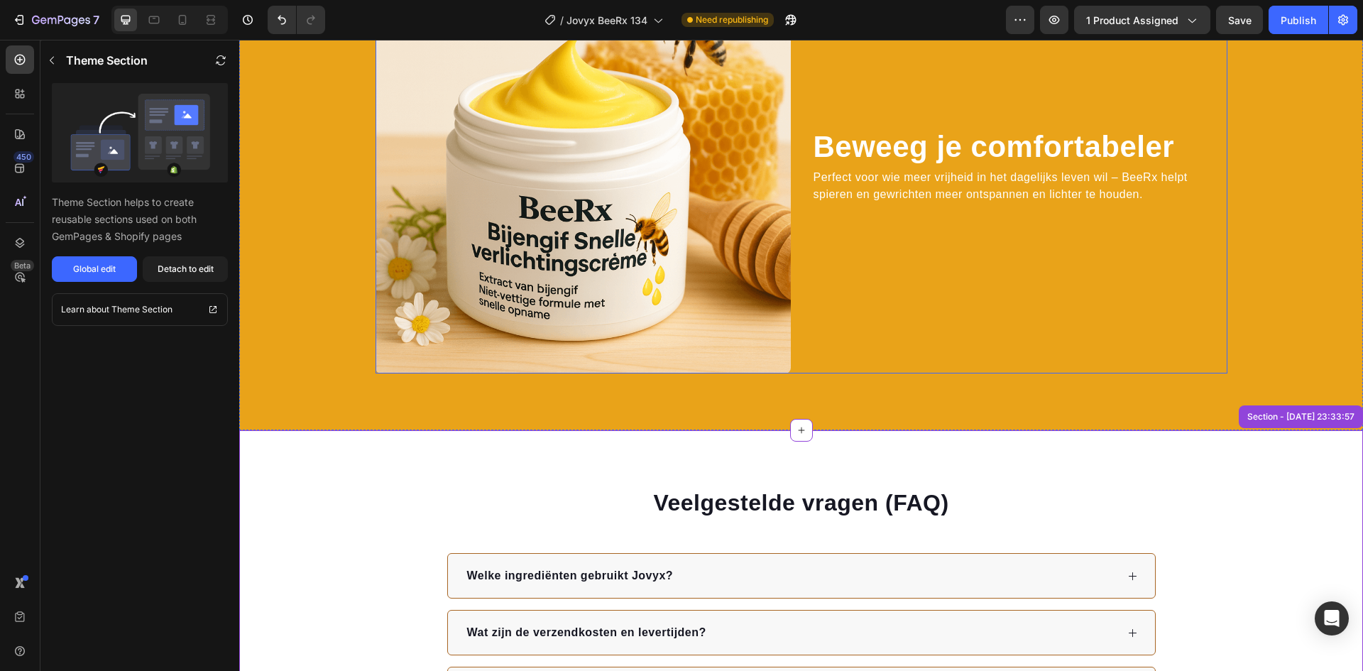
scroll to position [2225, 0]
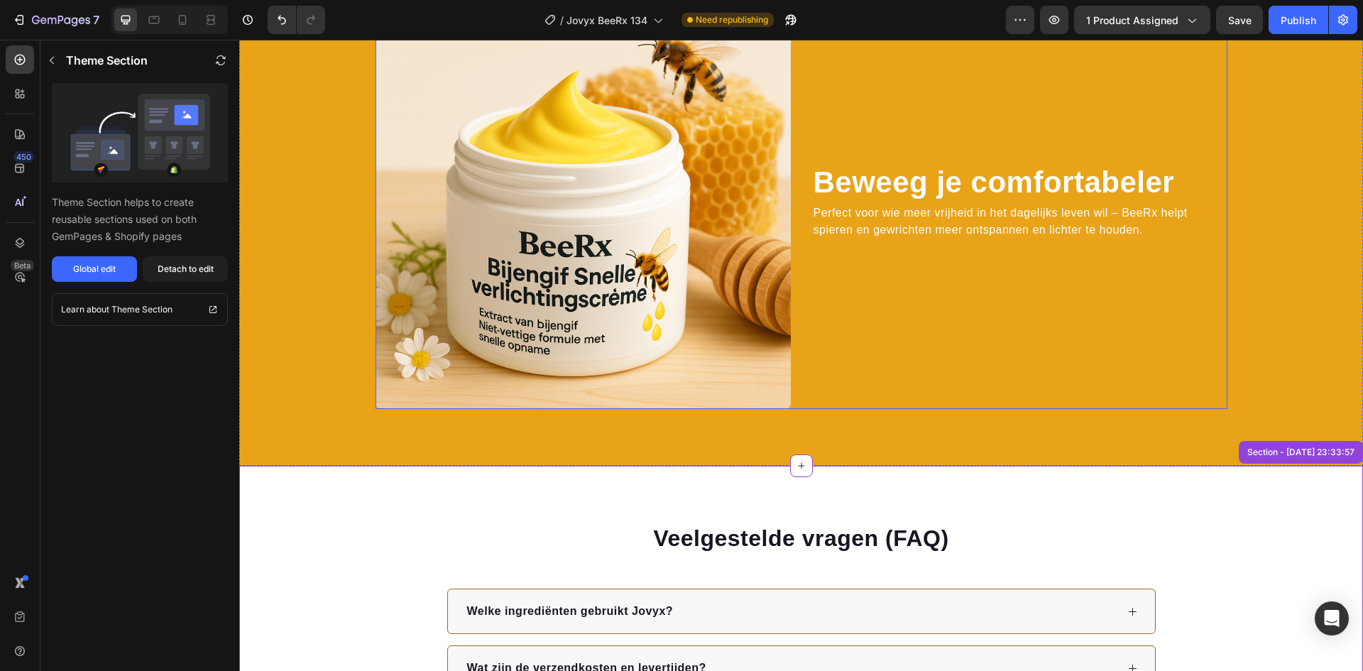
click at [476, 239] on img at bounding box center [583, 201] width 415 height 415
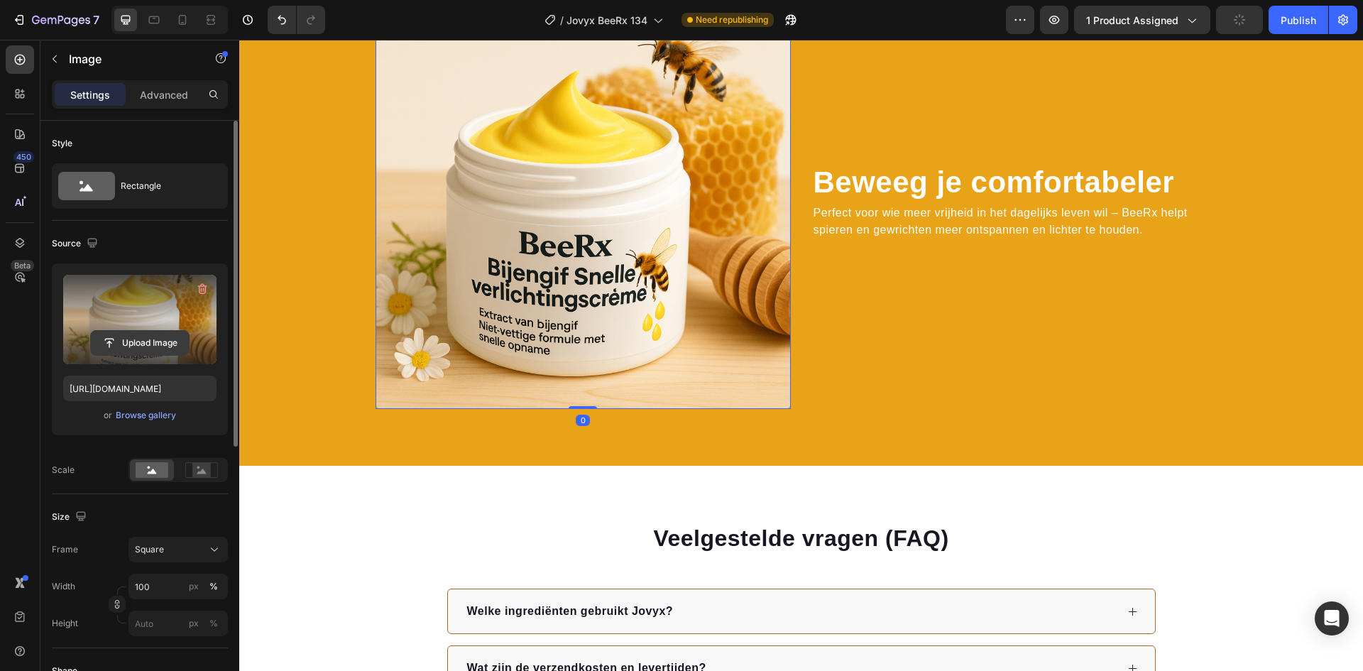
click at [136, 344] on input "file" at bounding box center [140, 343] width 98 height 24
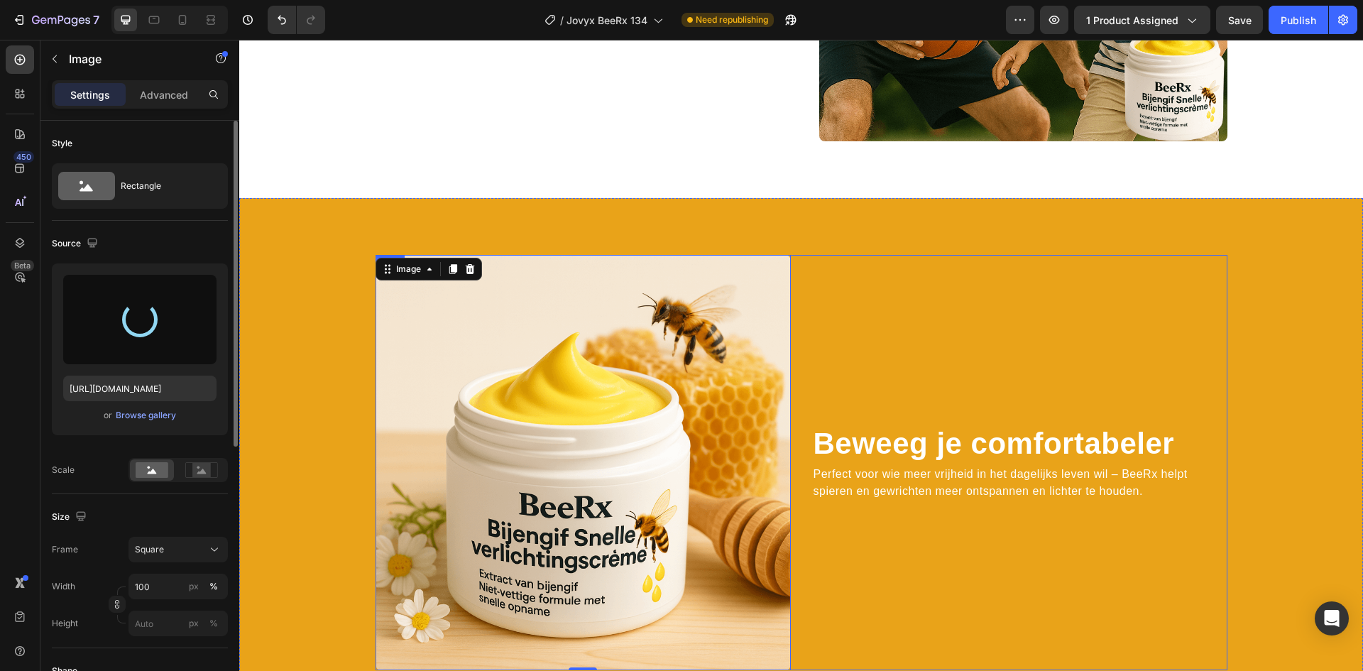
scroll to position [1941, 0]
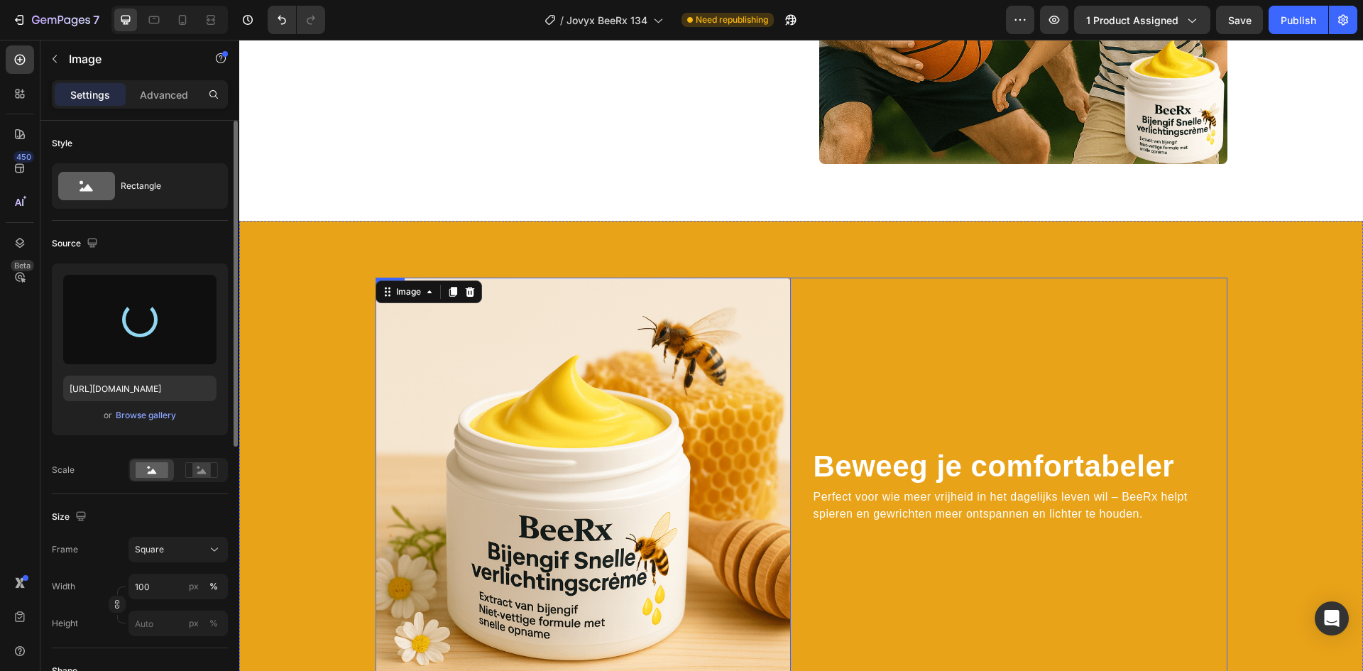
type input "[URL][DOMAIN_NAME]"
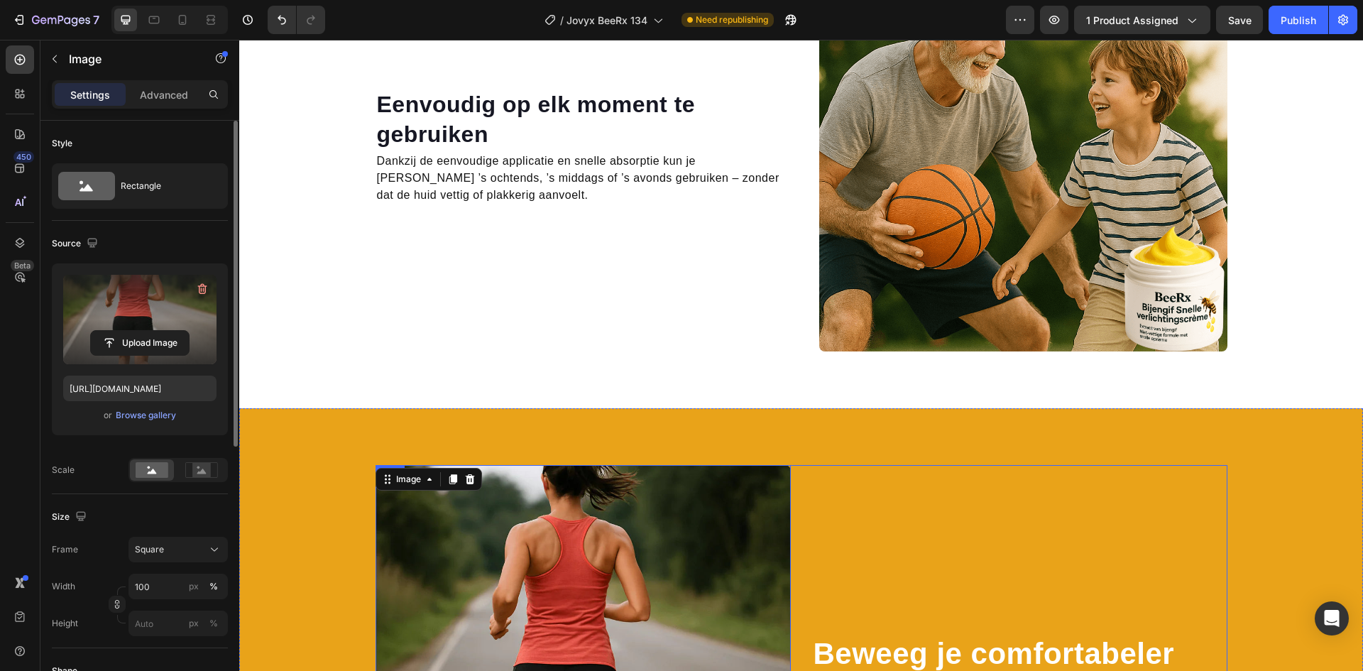
scroll to position [1728, 0]
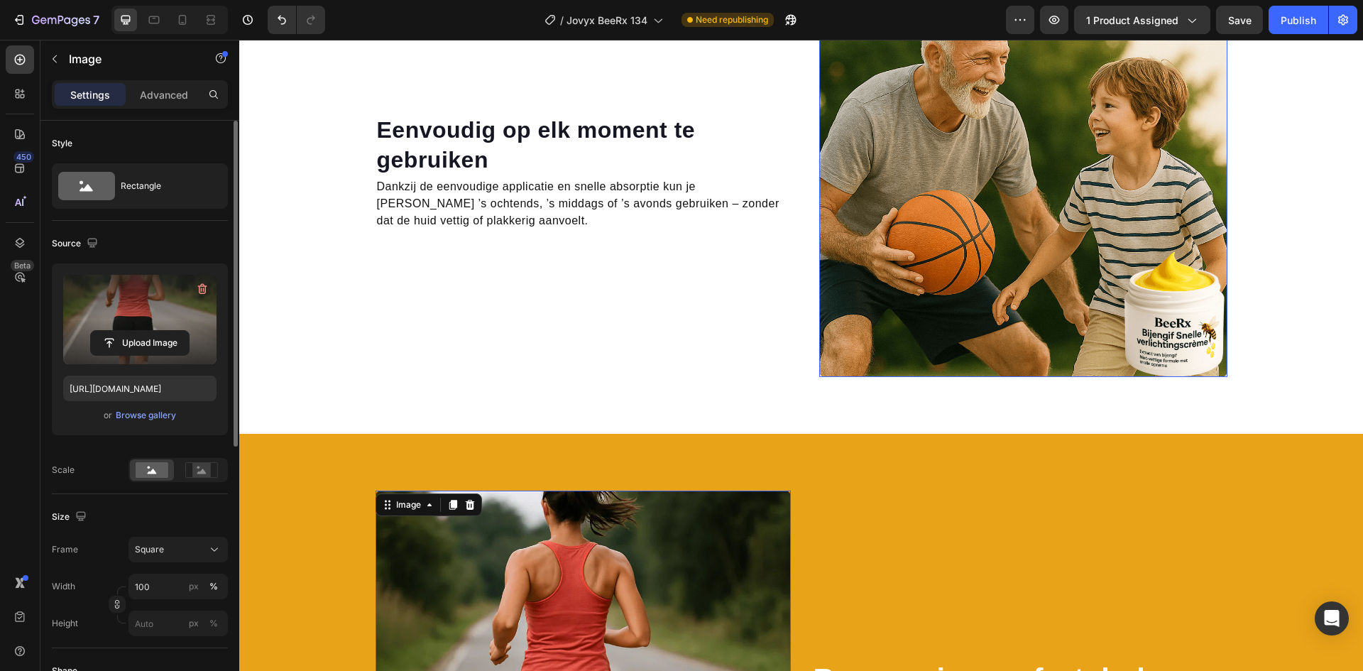
click at [959, 177] on img at bounding box center [1023, 173] width 408 height 408
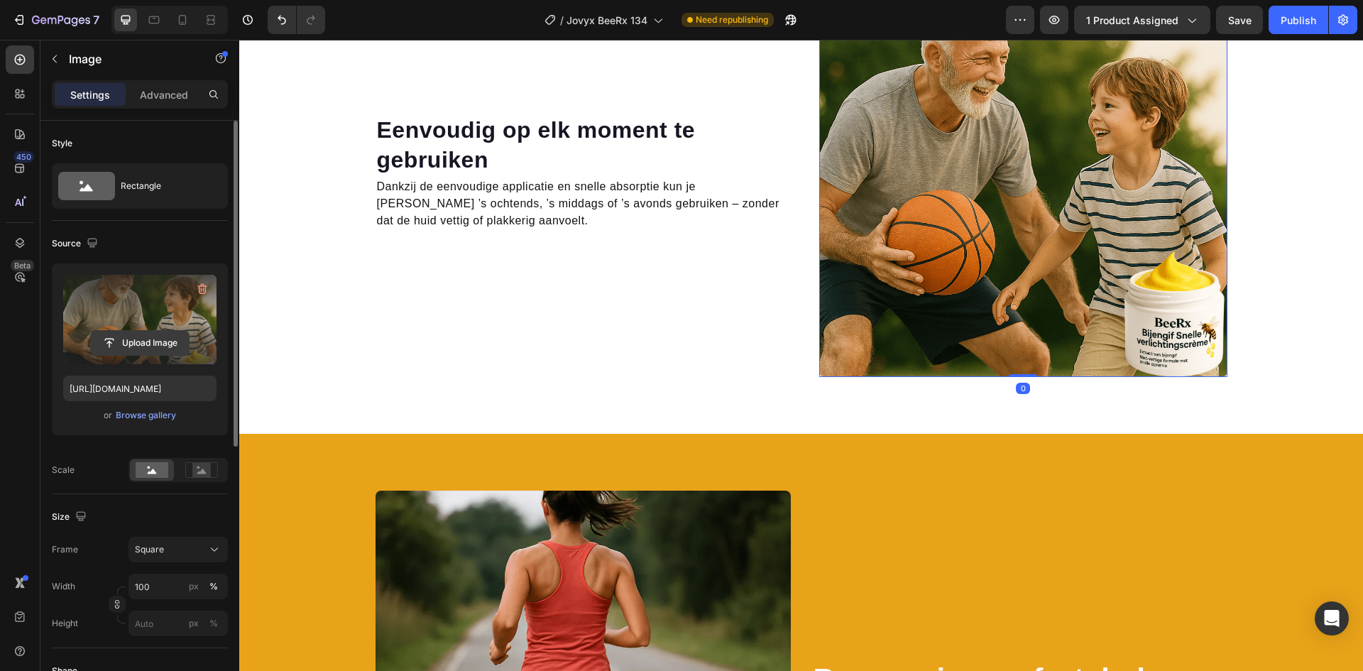
click at [160, 332] on input "file" at bounding box center [140, 343] width 98 height 24
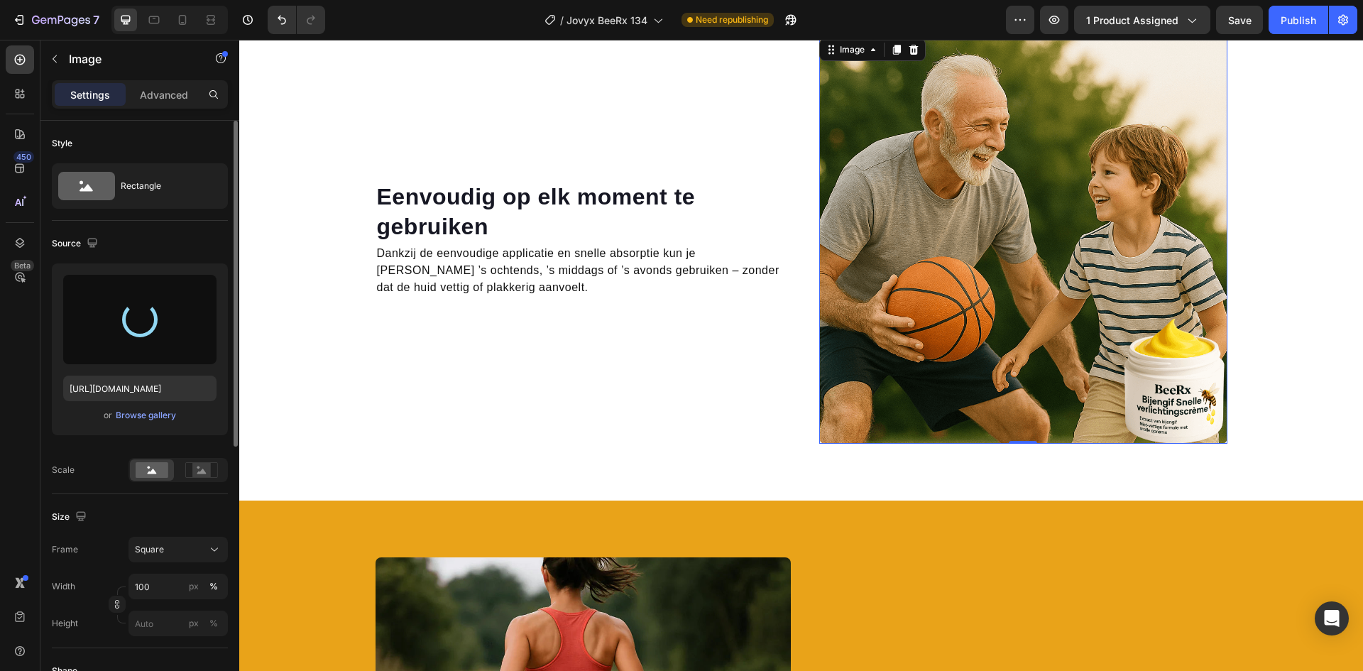
scroll to position [1515, 0]
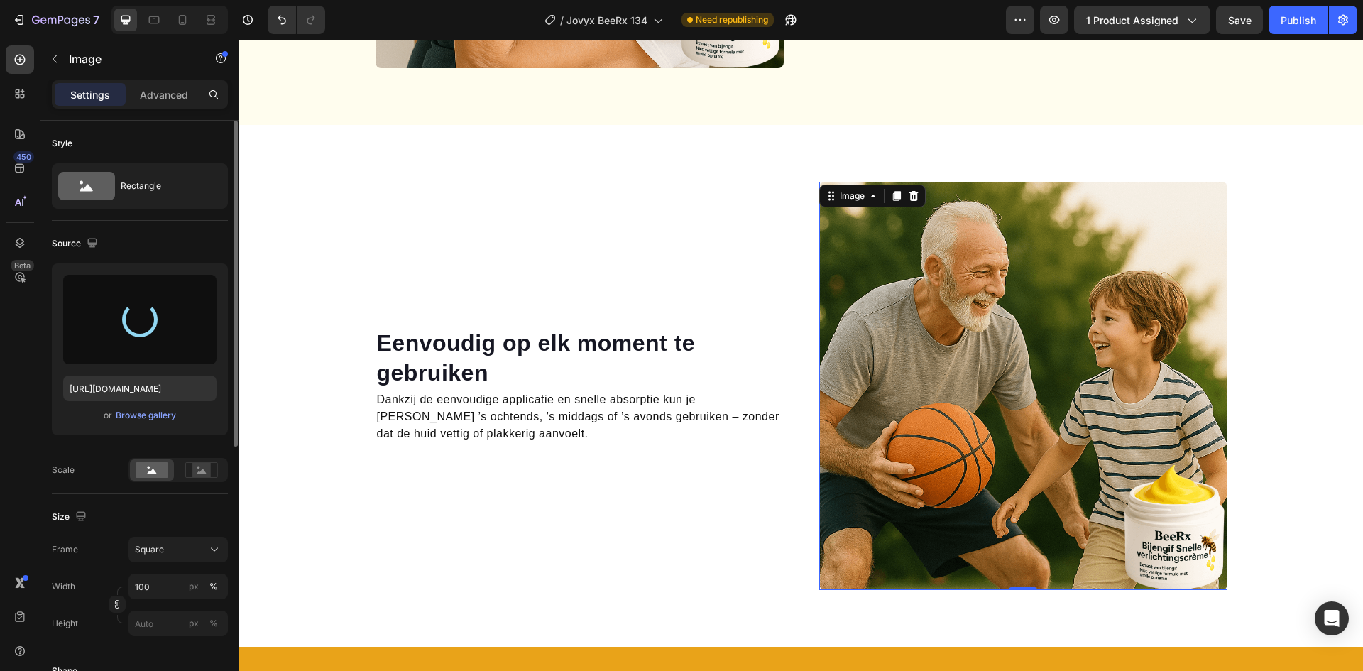
type input "[URL][DOMAIN_NAME]"
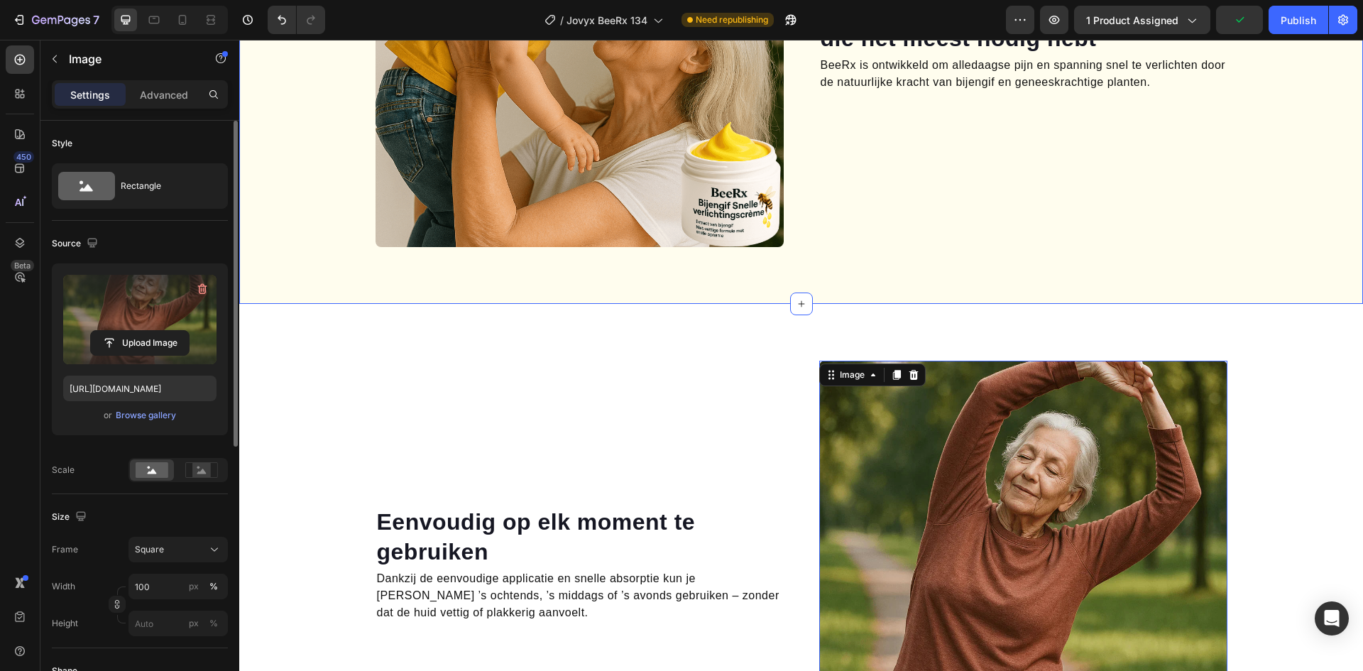
scroll to position [1302, 0]
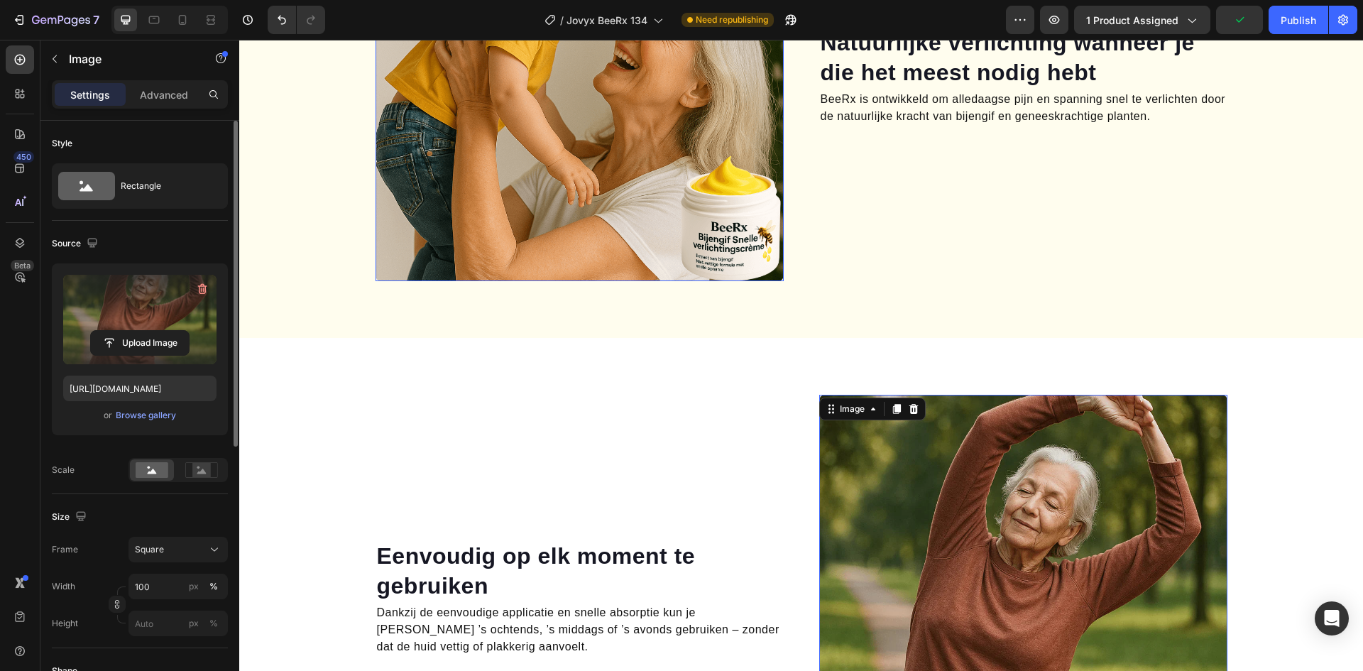
click at [633, 171] on img at bounding box center [580, 77] width 408 height 408
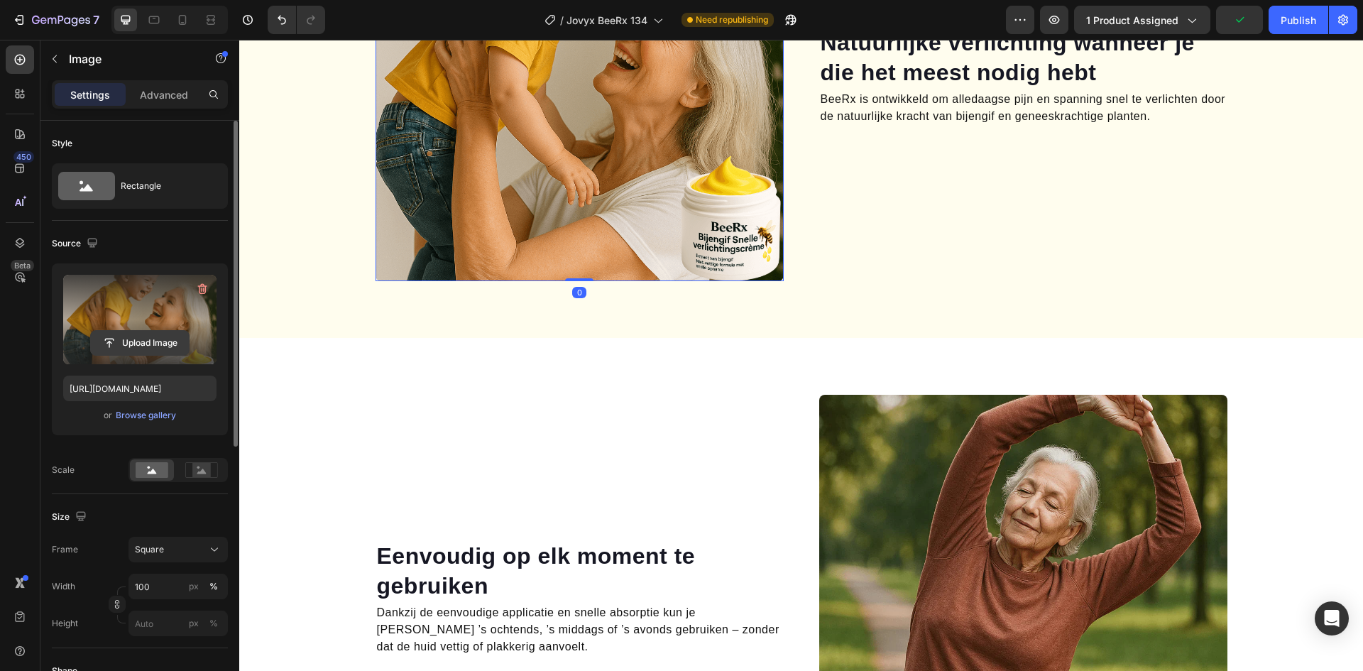
click at [142, 332] on input "file" at bounding box center [140, 343] width 98 height 24
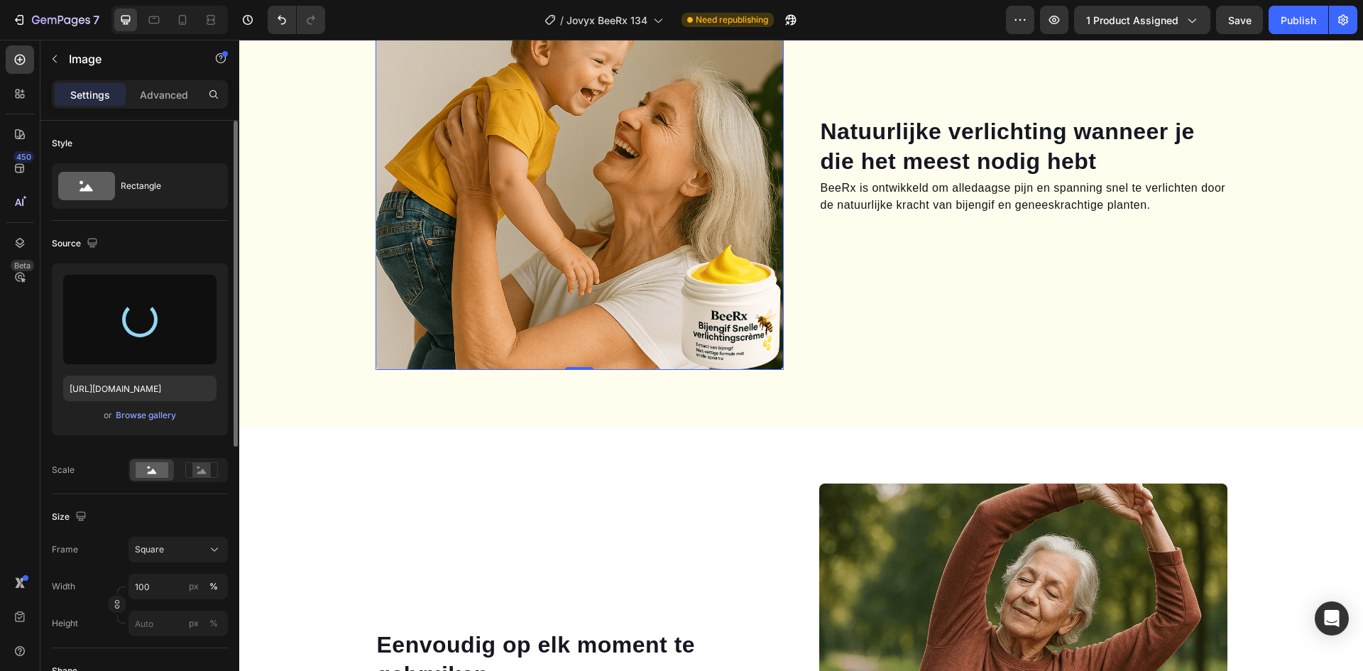
scroll to position [1089, 0]
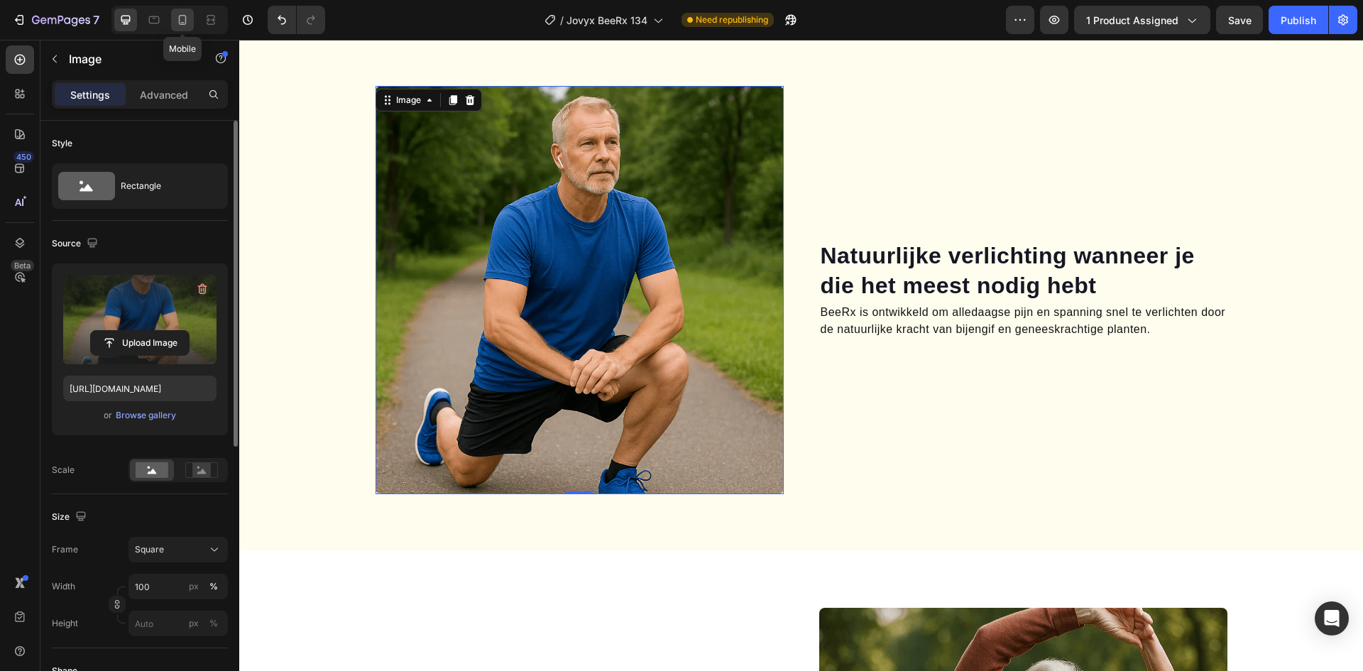
click at [185, 26] on icon at bounding box center [182, 20] width 14 height 14
type input "[URL][DOMAIN_NAME]"
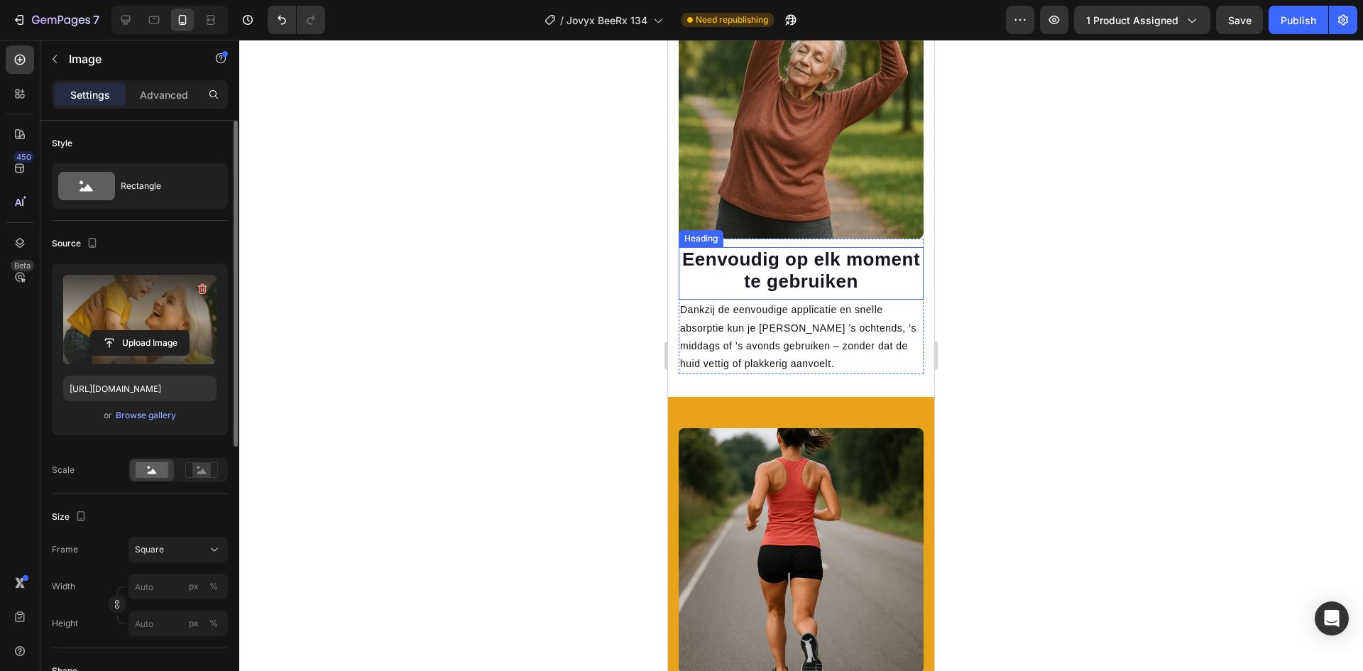
scroll to position [1829, 0]
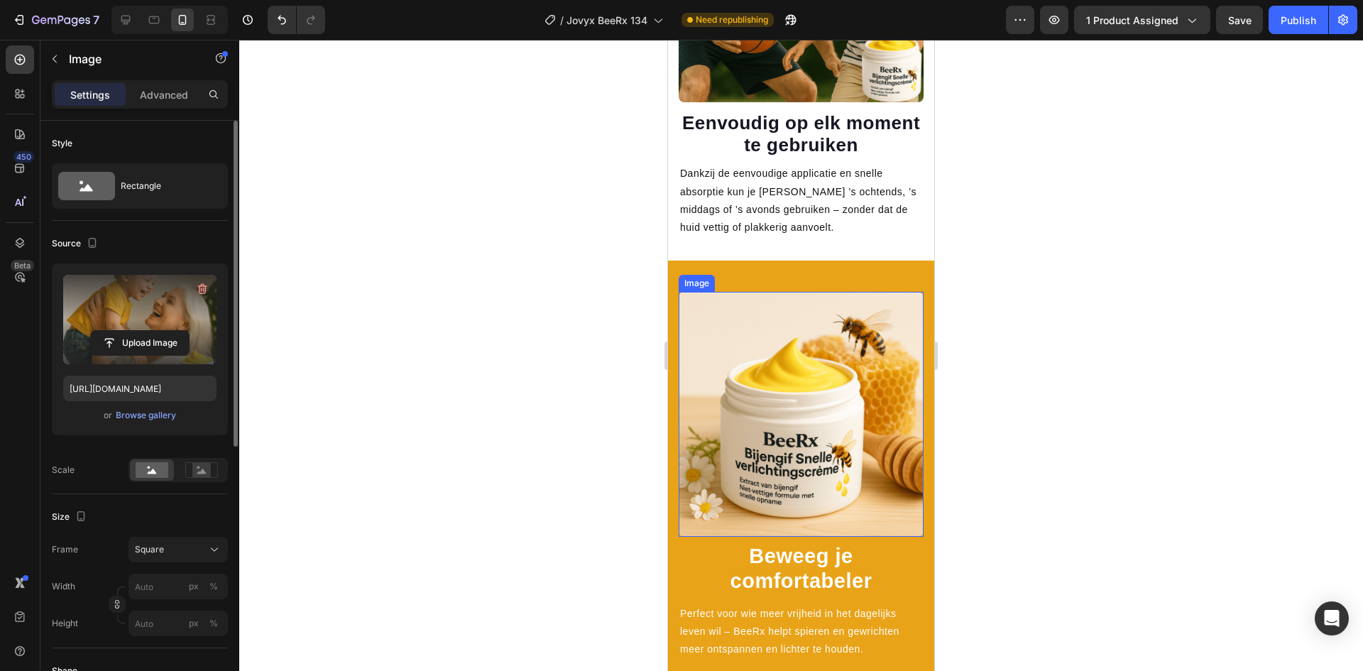
click at [822, 365] on img at bounding box center [801, 414] width 245 height 245
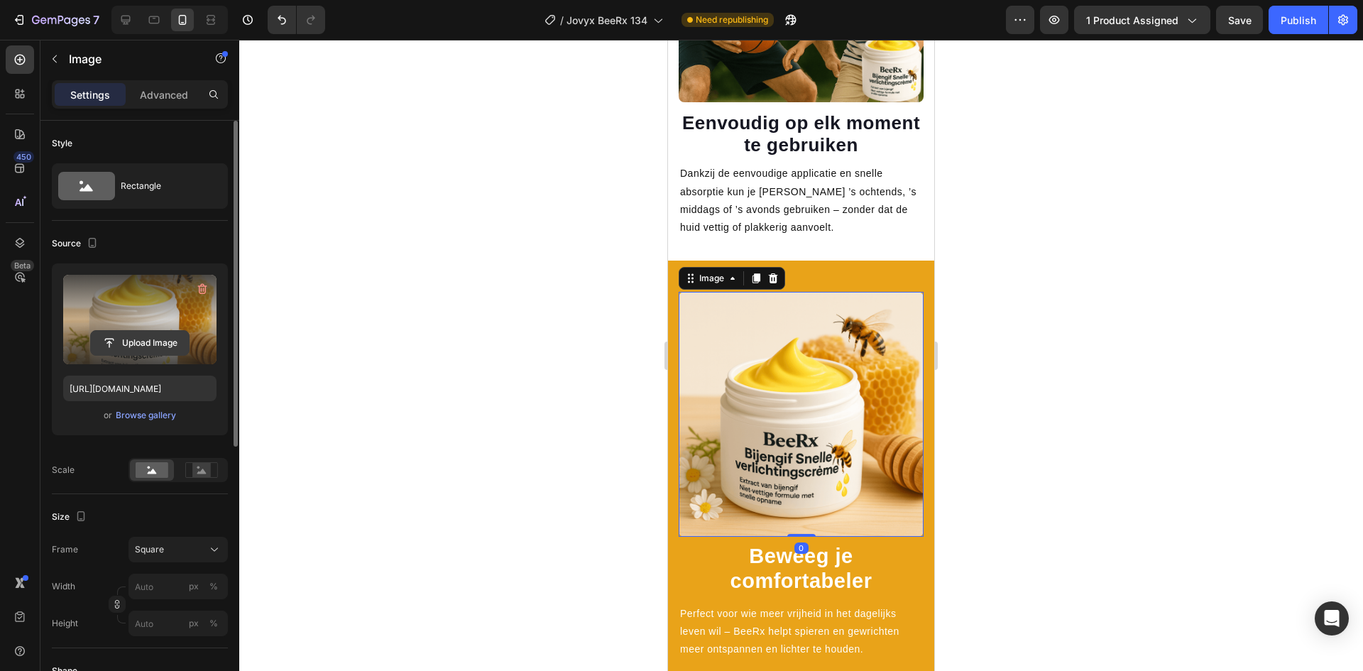
click at [131, 339] on input "file" at bounding box center [140, 343] width 98 height 24
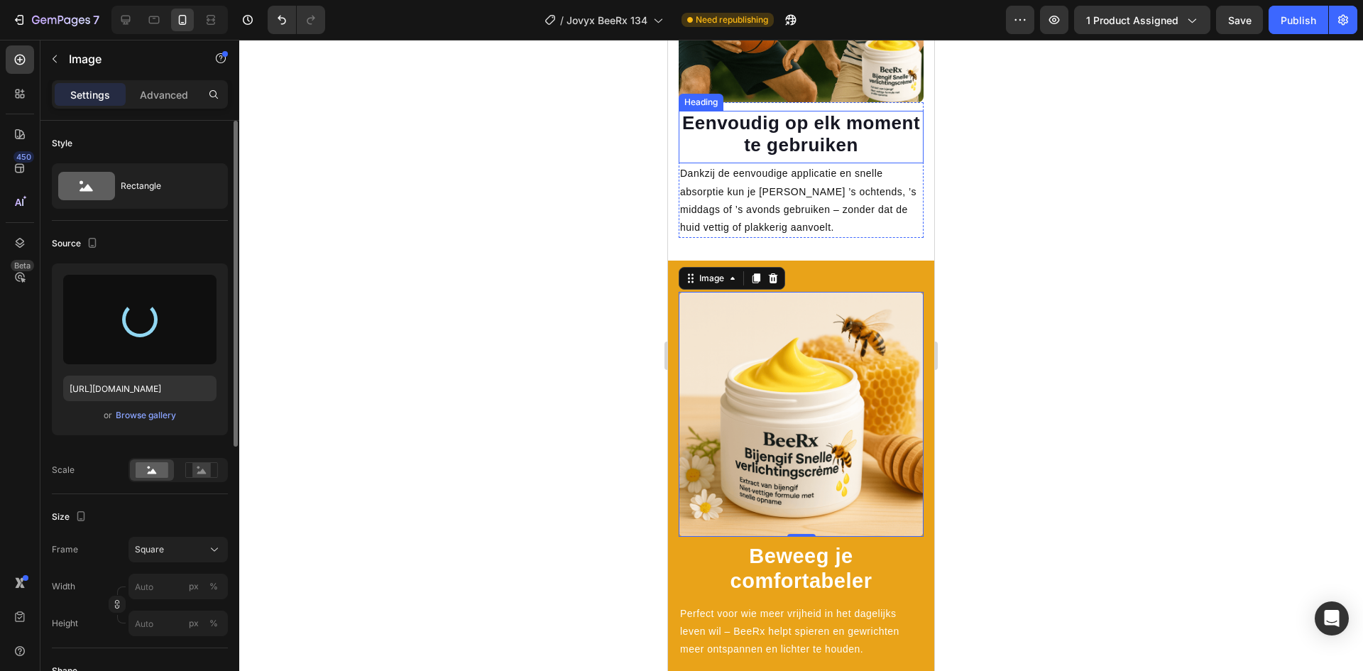
type input "[URL][DOMAIN_NAME]"
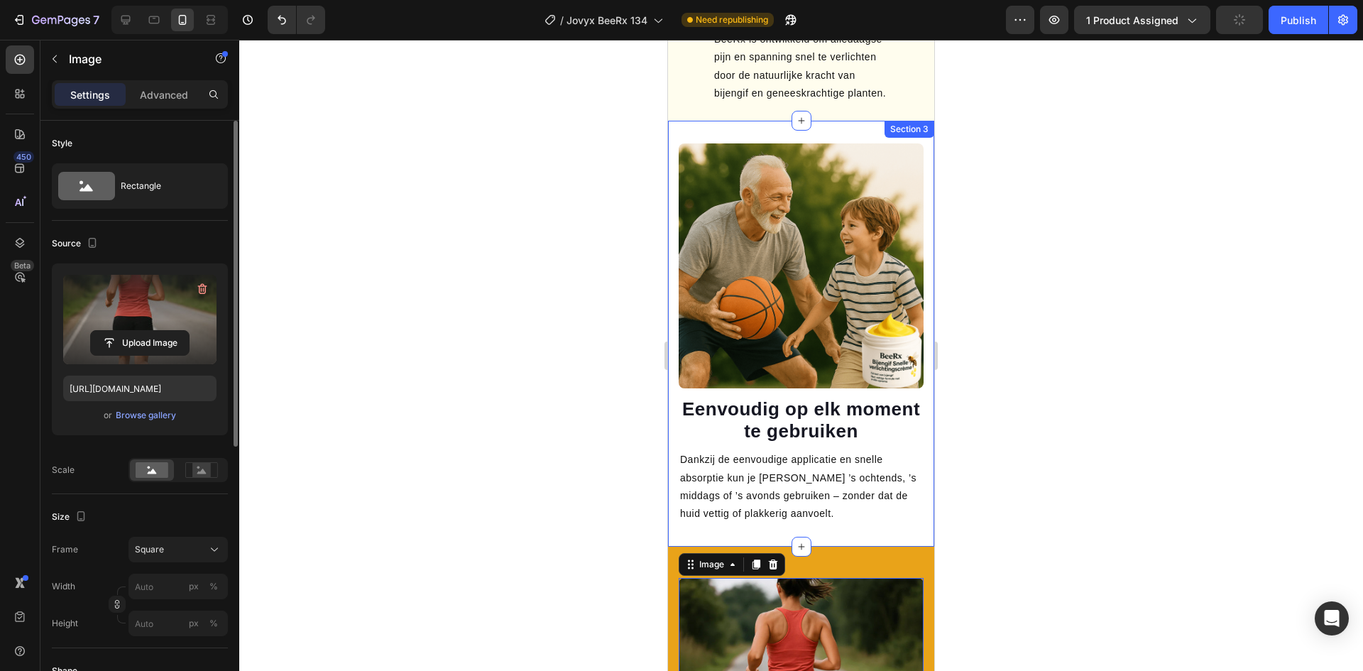
scroll to position [1545, 0]
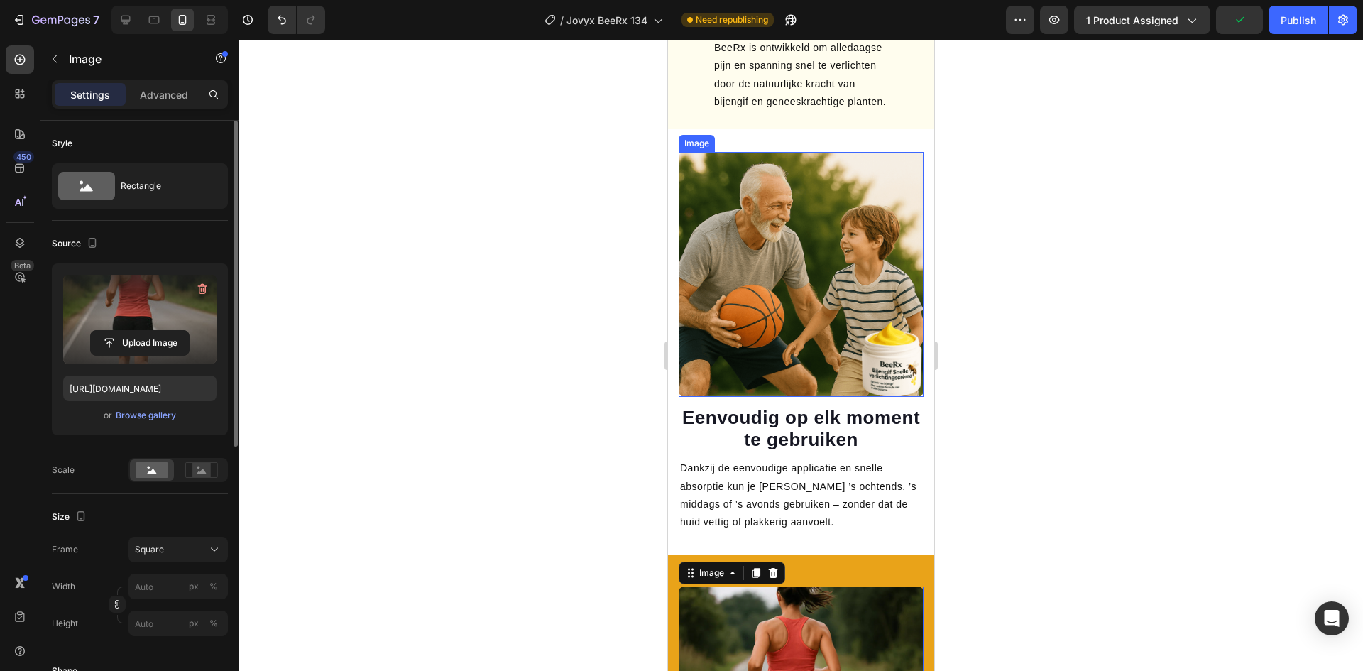
click at [776, 269] on img at bounding box center [801, 274] width 245 height 245
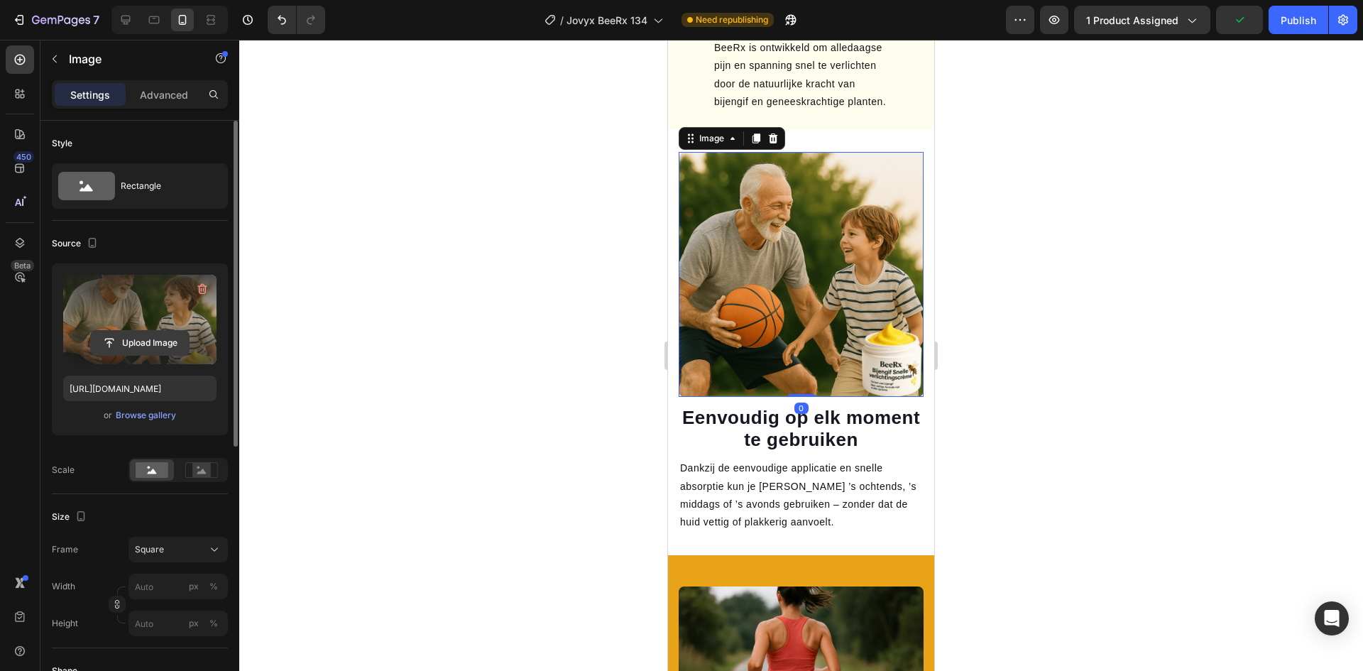
click at [157, 342] on input "file" at bounding box center [140, 343] width 98 height 24
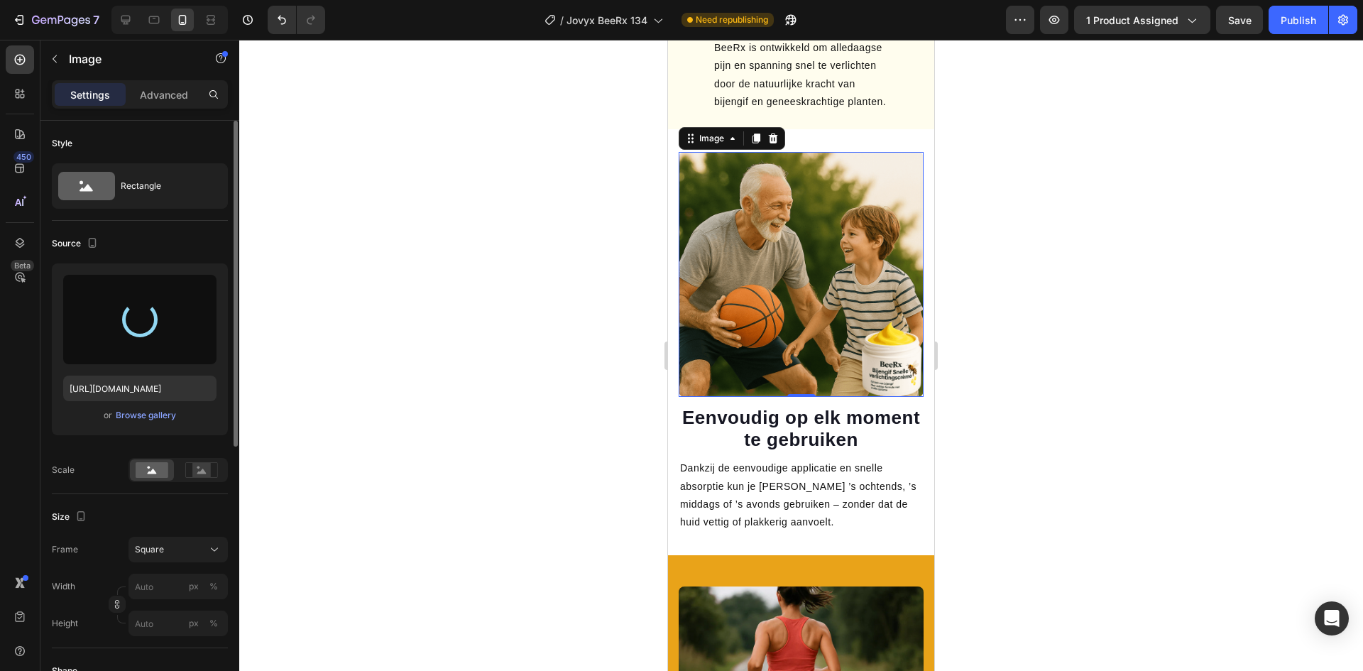
type input "[URL][DOMAIN_NAME]"
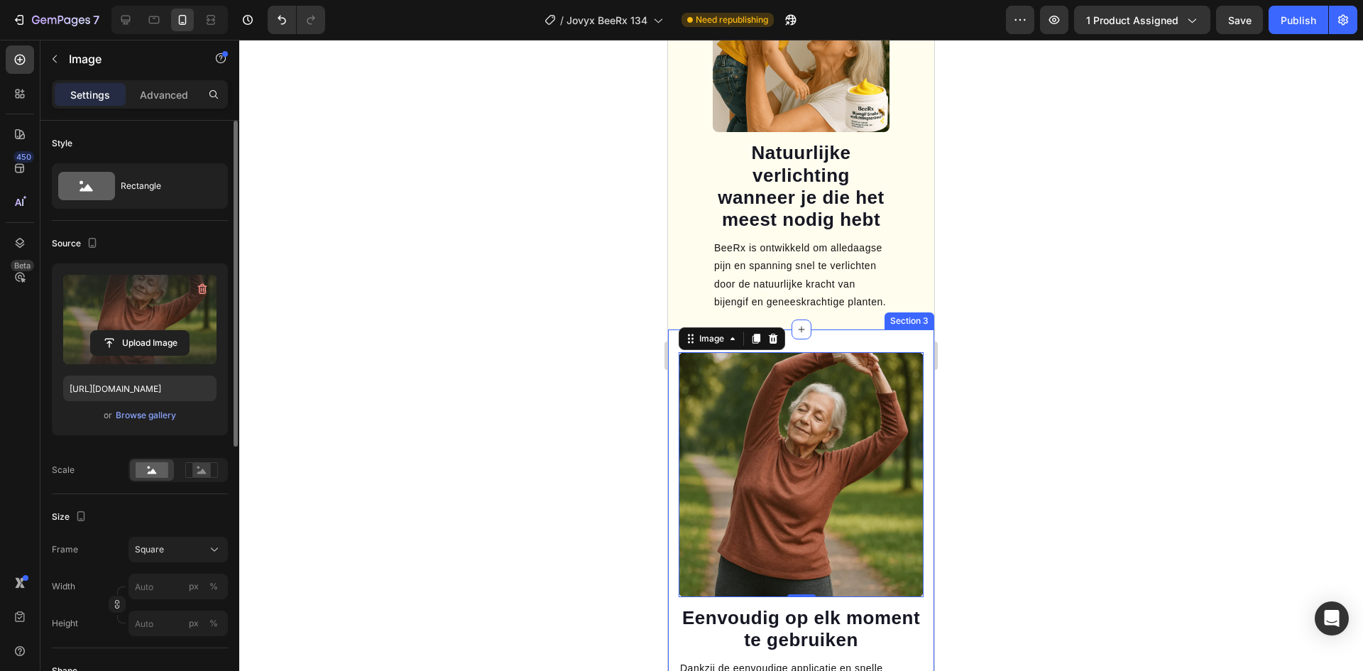
scroll to position [1261, 0]
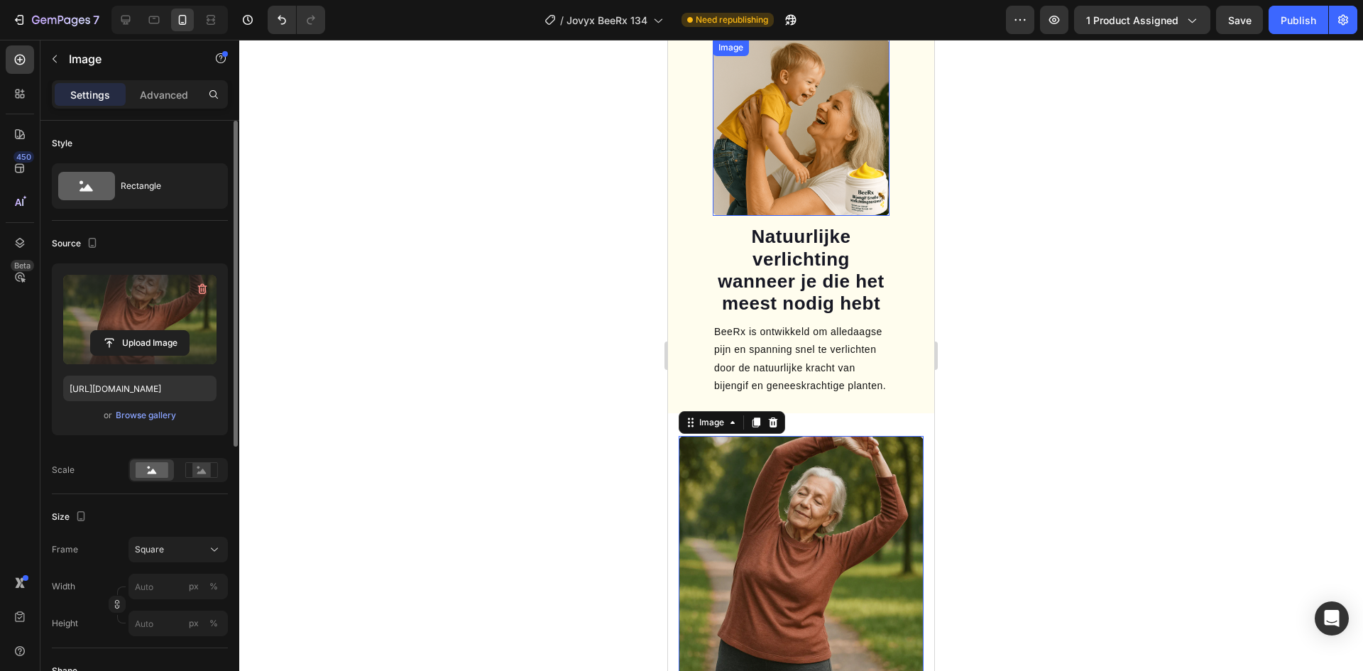
click at [800, 138] on img at bounding box center [801, 127] width 177 height 177
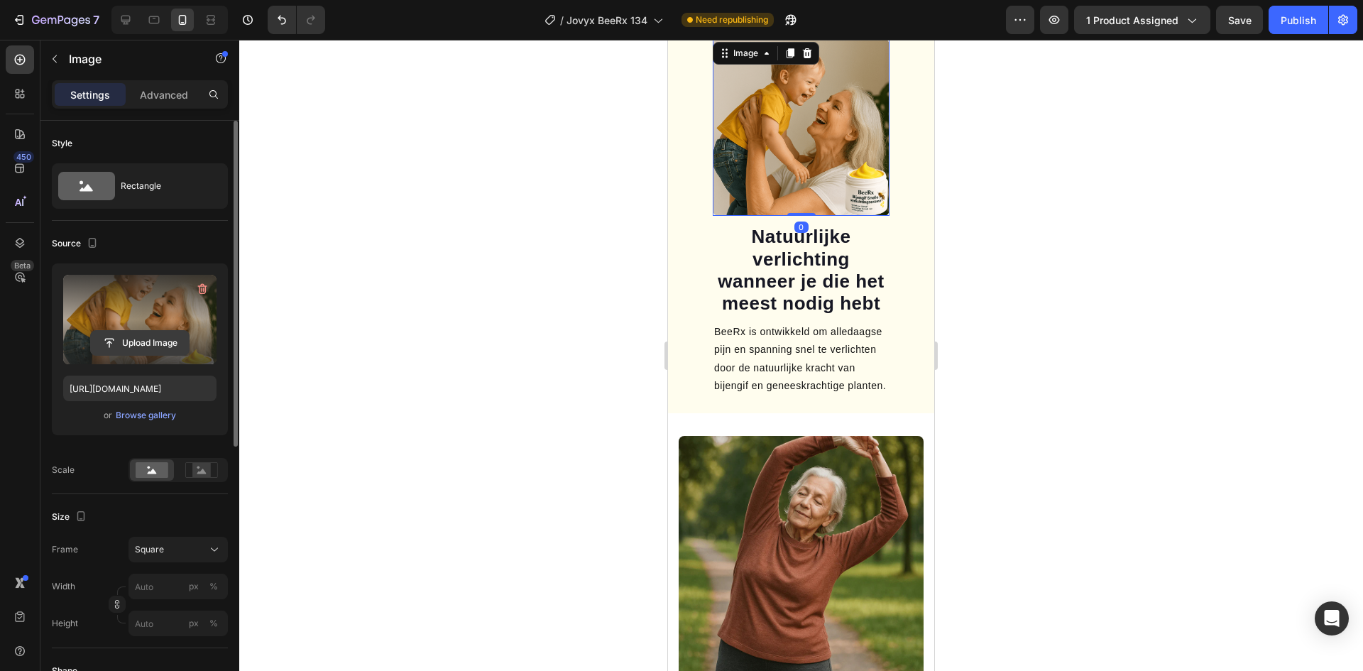
click at [140, 338] on input "file" at bounding box center [140, 343] width 98 height 24
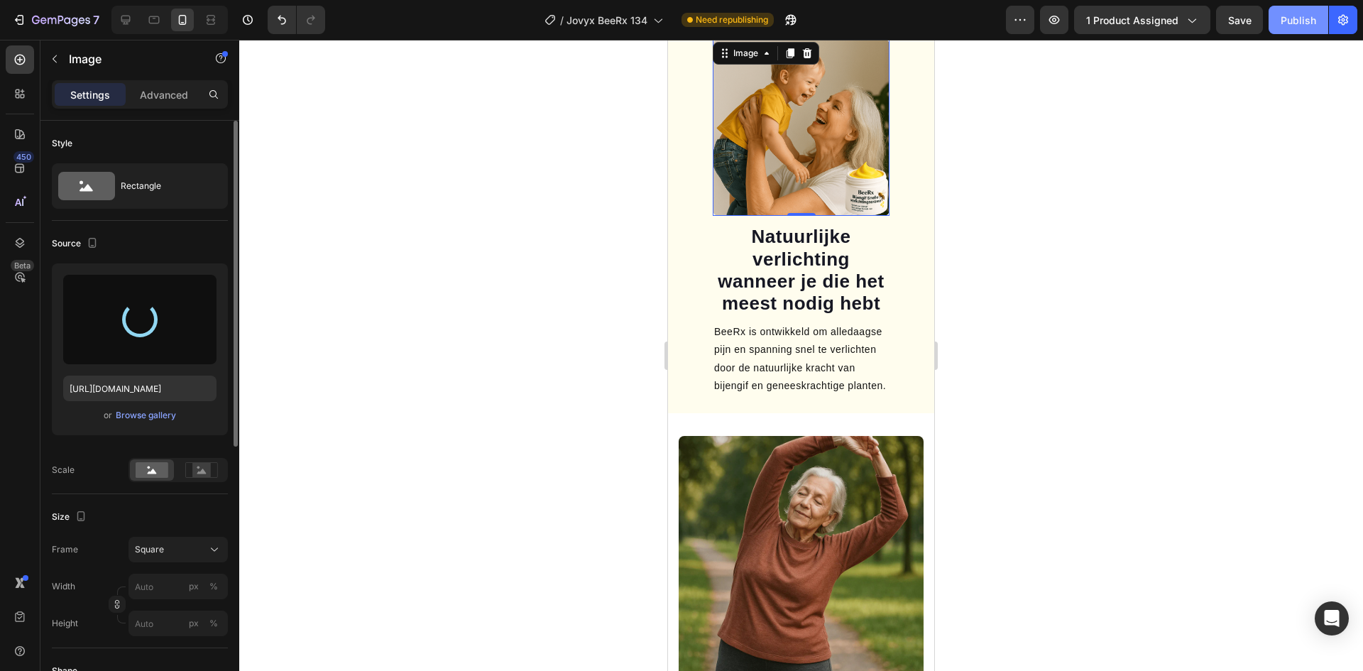
type input "[URL][DOMAIN_NAME]"
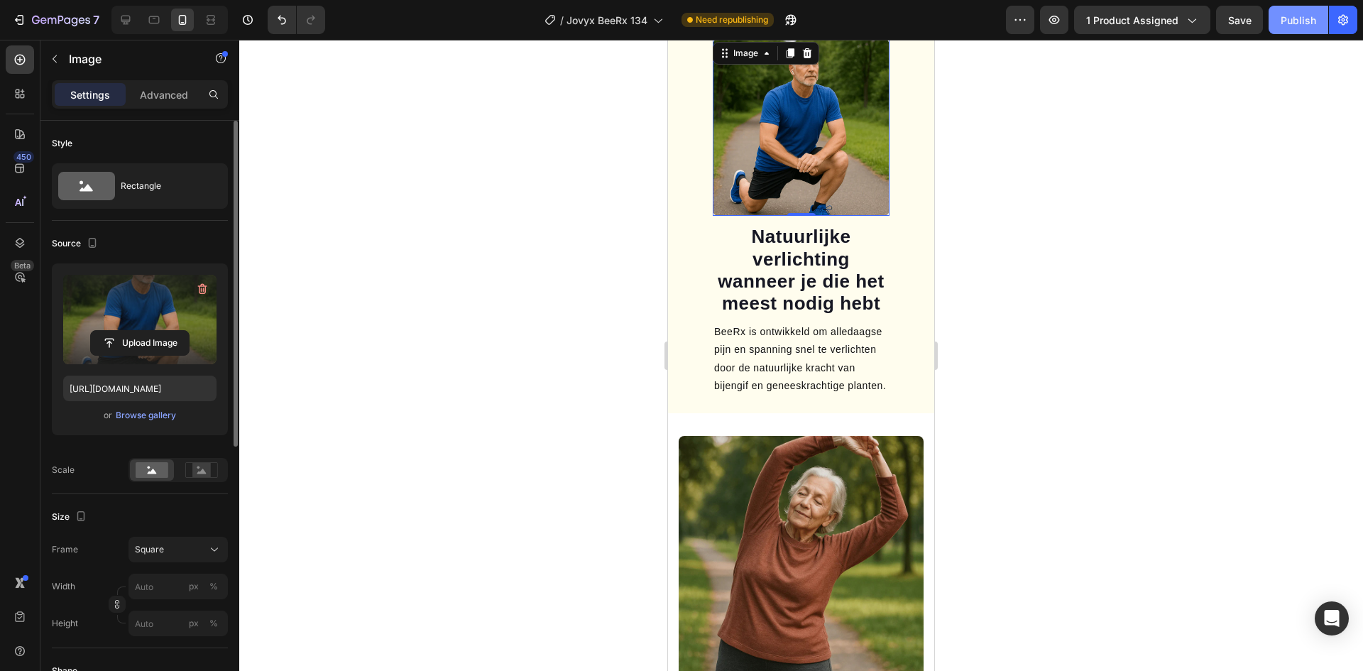
click at [1298, 25] on div "Publish" at bounding box center [1298, 20] width 35 height 15
click at [122, 25] on icon at bounding box center [126, 20] width 14 height 14
type input "100"
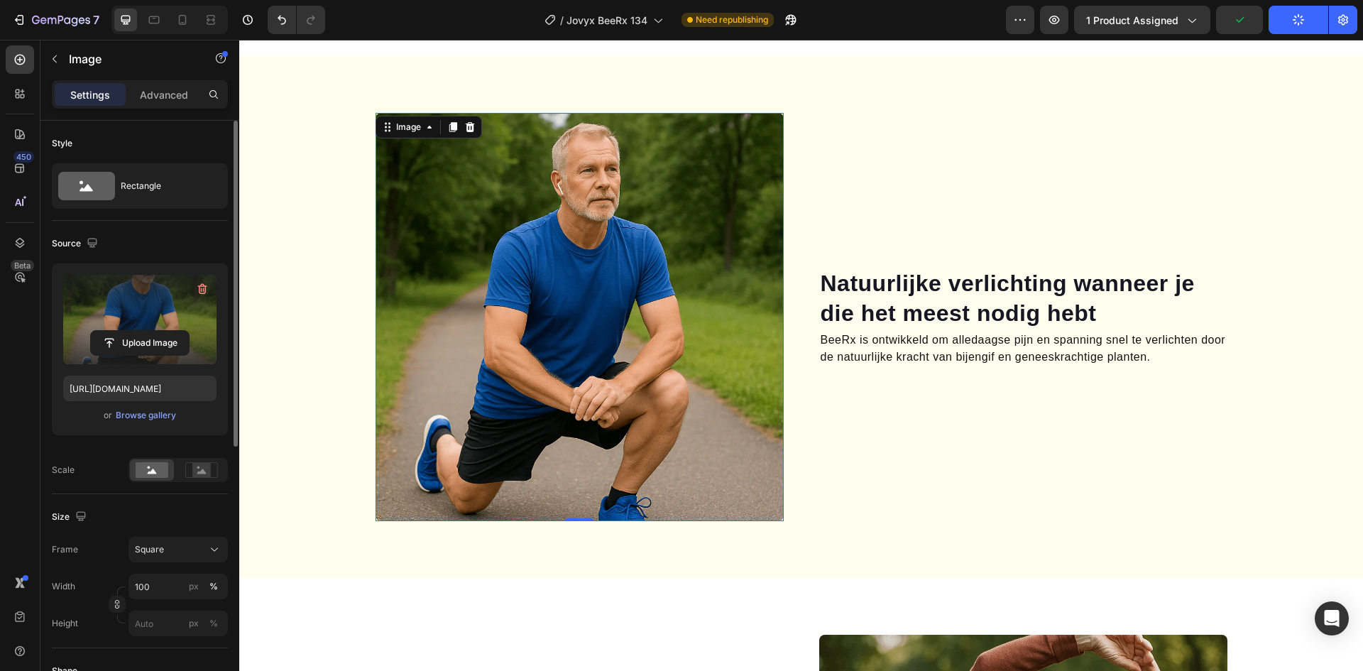
scroll to position [1323, 0]
